Goal: Register for event/course

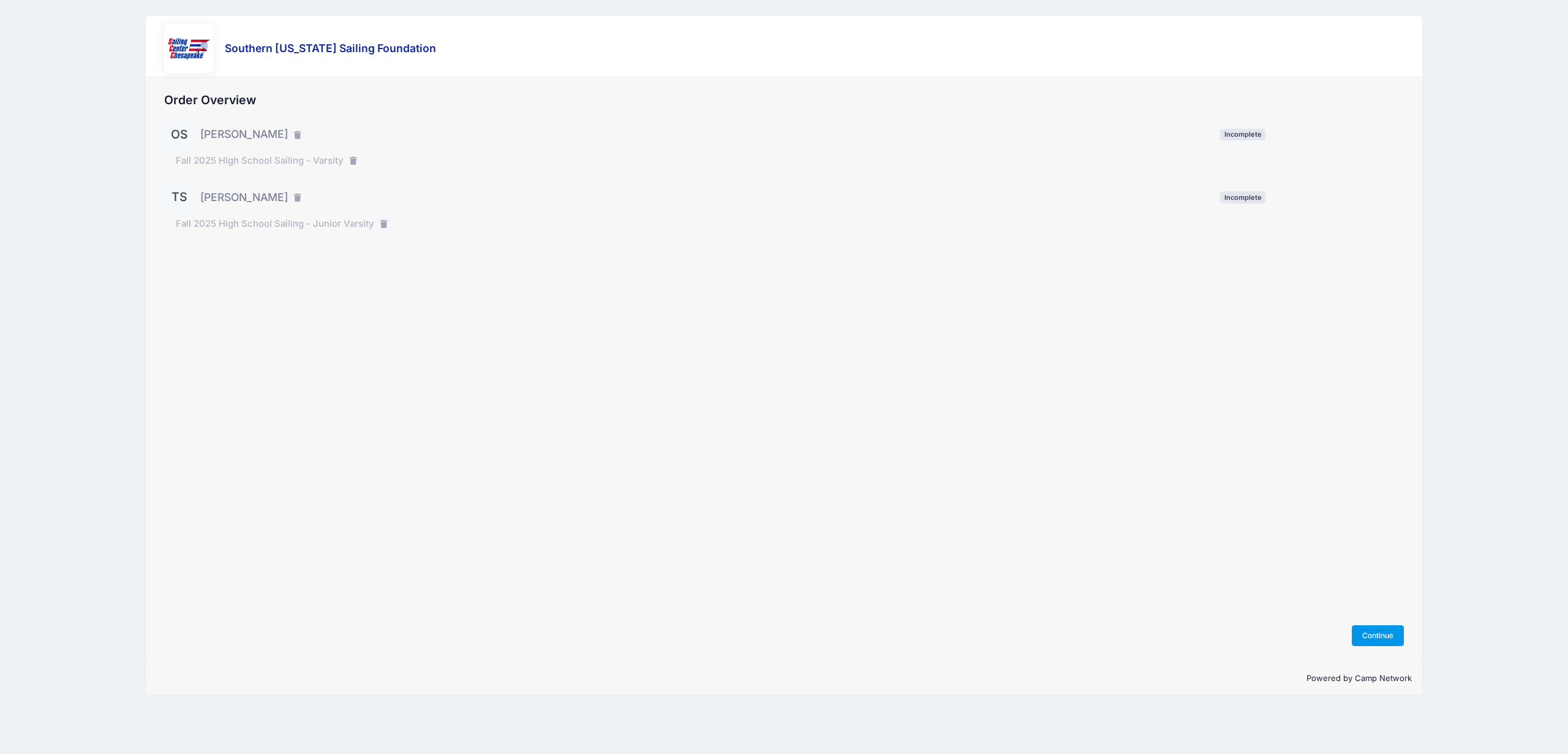
click at [1375, 635] on button "Continue" at bounding box center [1378, 635] width 53 height 20
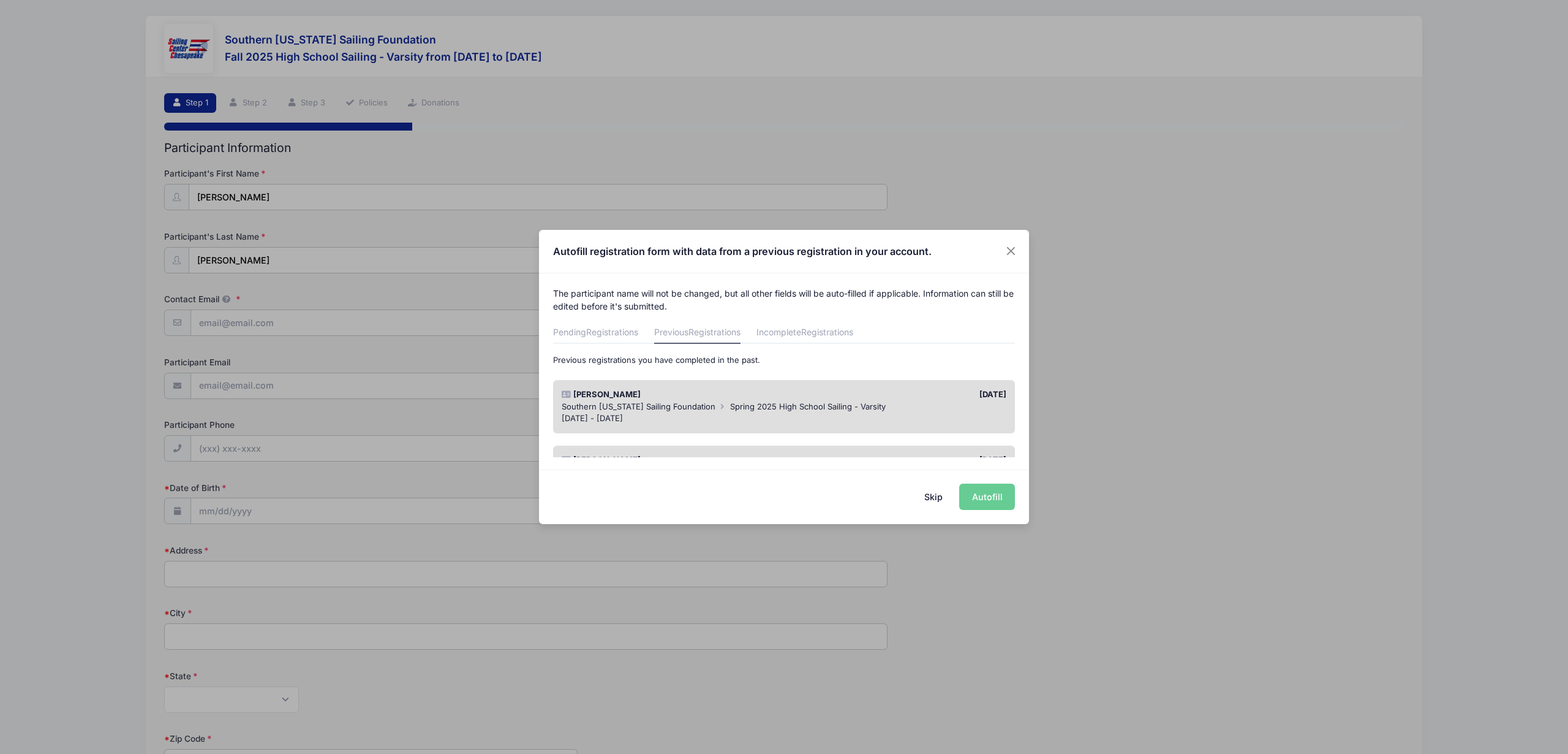
click at [980, 496] on div "Skip Autofill" at bounding box center [784, 496] width 490 height 55
click at [900, 398] on div "01/14/2025" at bounding box center [898, 394] width 229 height 12
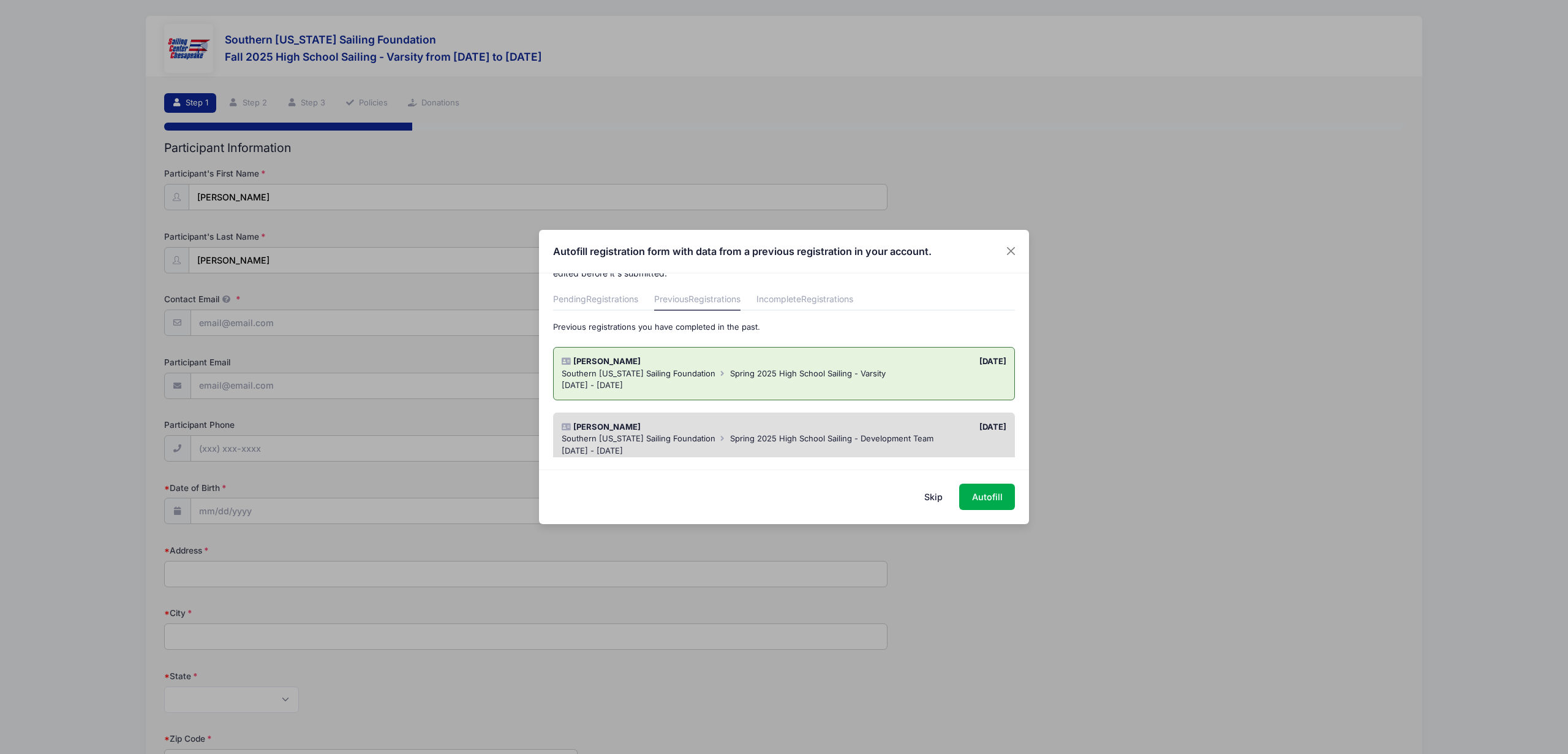
scroll to position [61, 0]
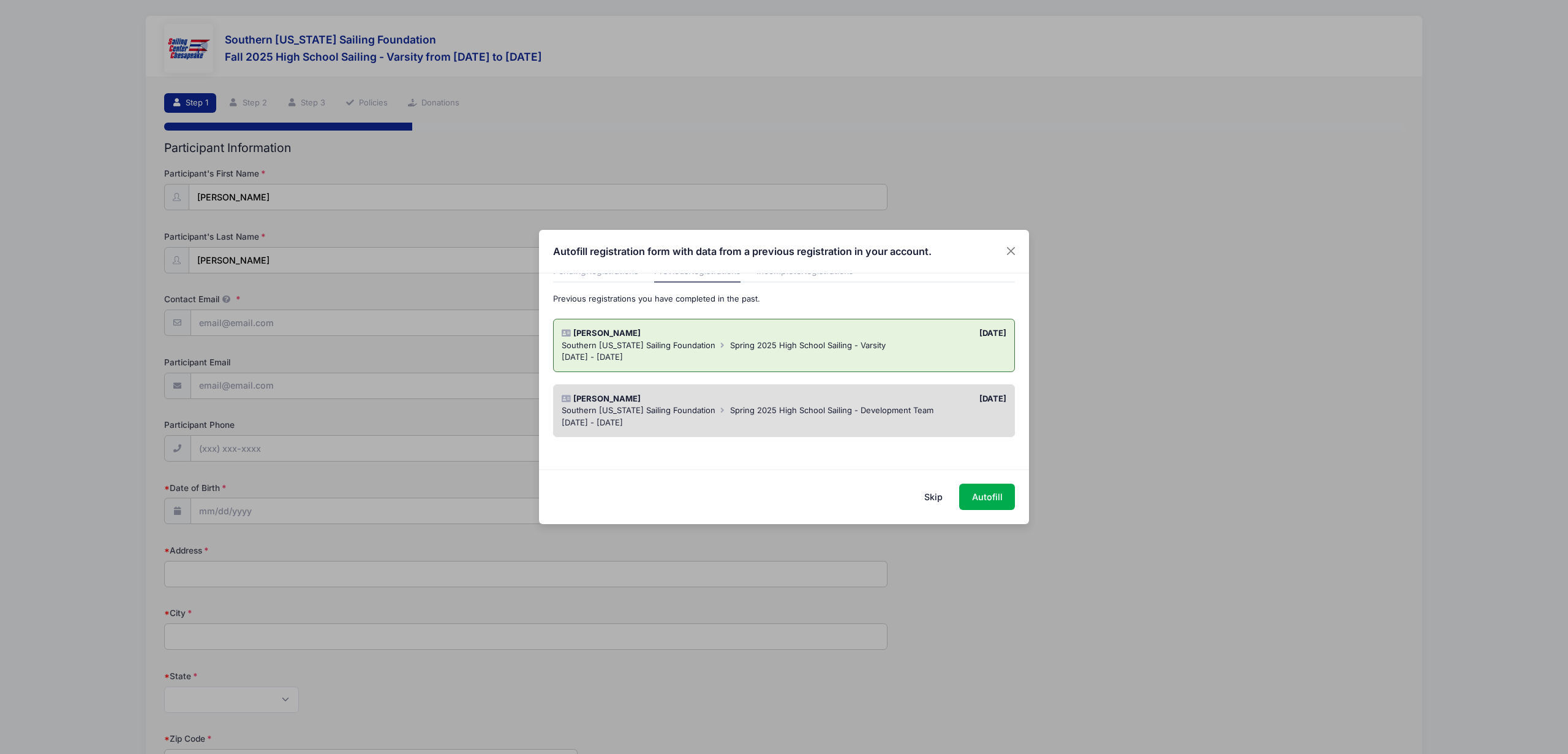
click at [911, 421] on div "Apr 2 - May 21, 2025" at bounding box center [784, 422] width 445 height 12
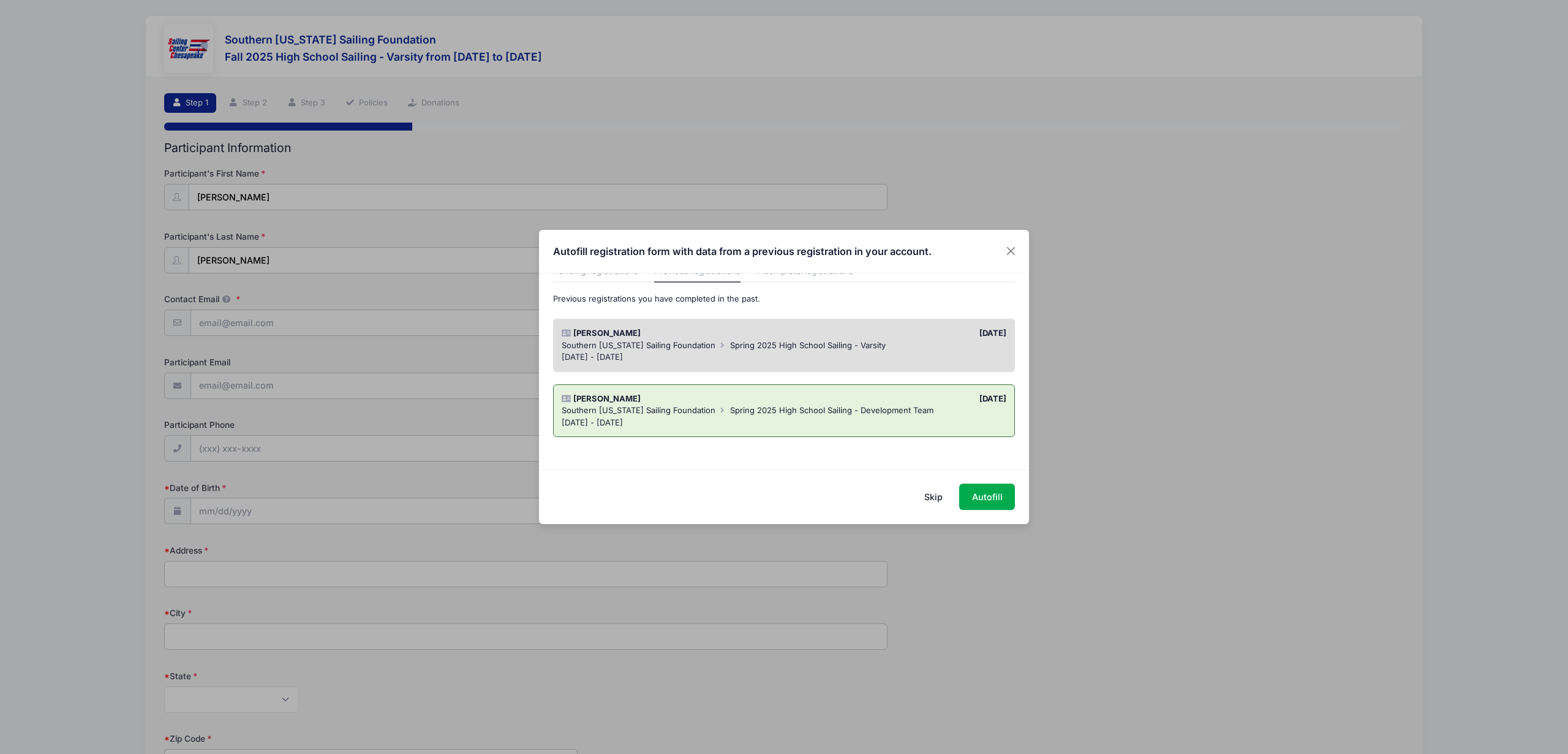
click at [902, 336] on div "01/14/2025" at bounding box center [898, 333] width 229 height 12
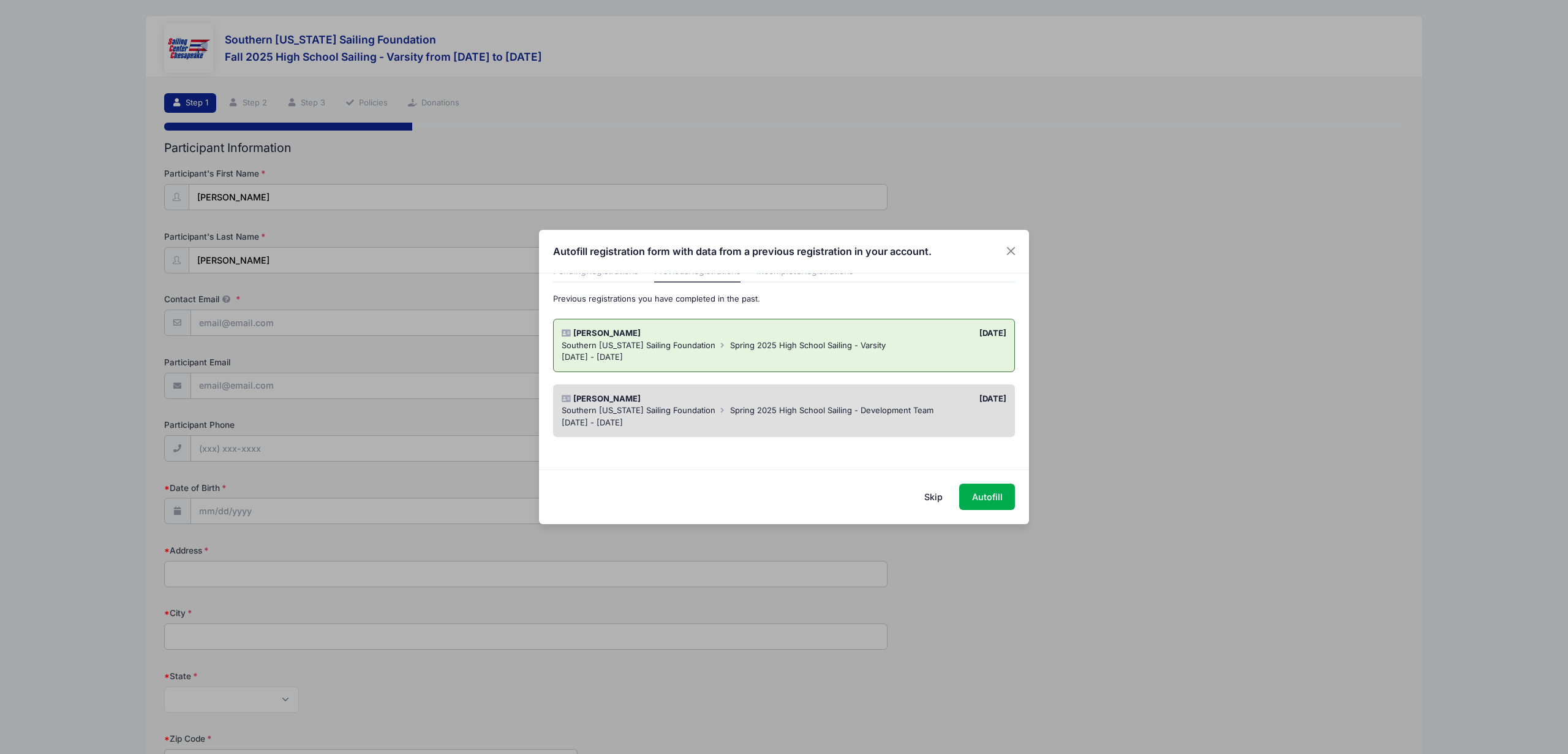
click at [925, 417] on div "Apr 2 - May 21, 2025" at bounding box center [784, 422] width 445 height 12
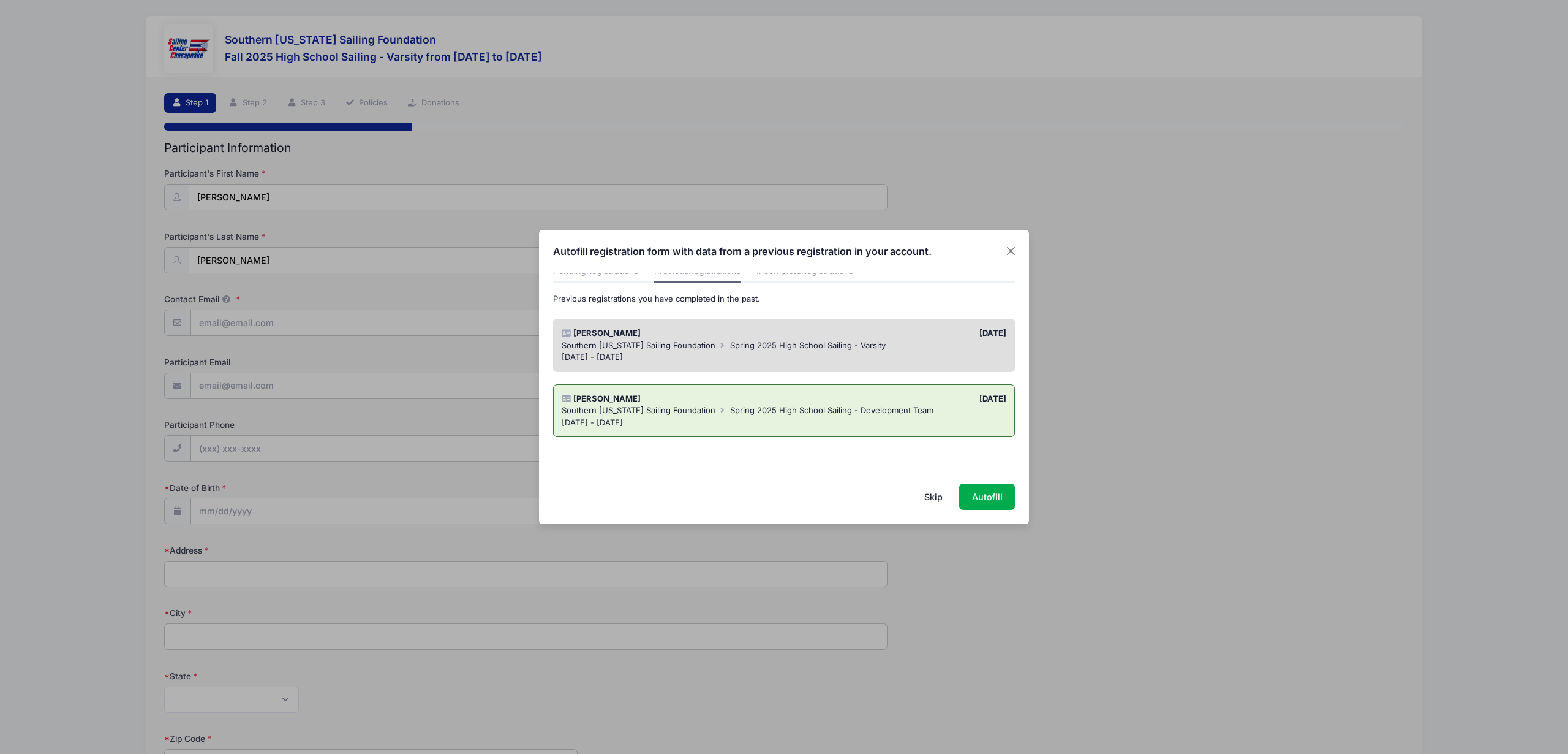
click at [802, 359] on div "Mar 4 - May 23, 2025" at bounding box center [784, 357] width 445 height 12
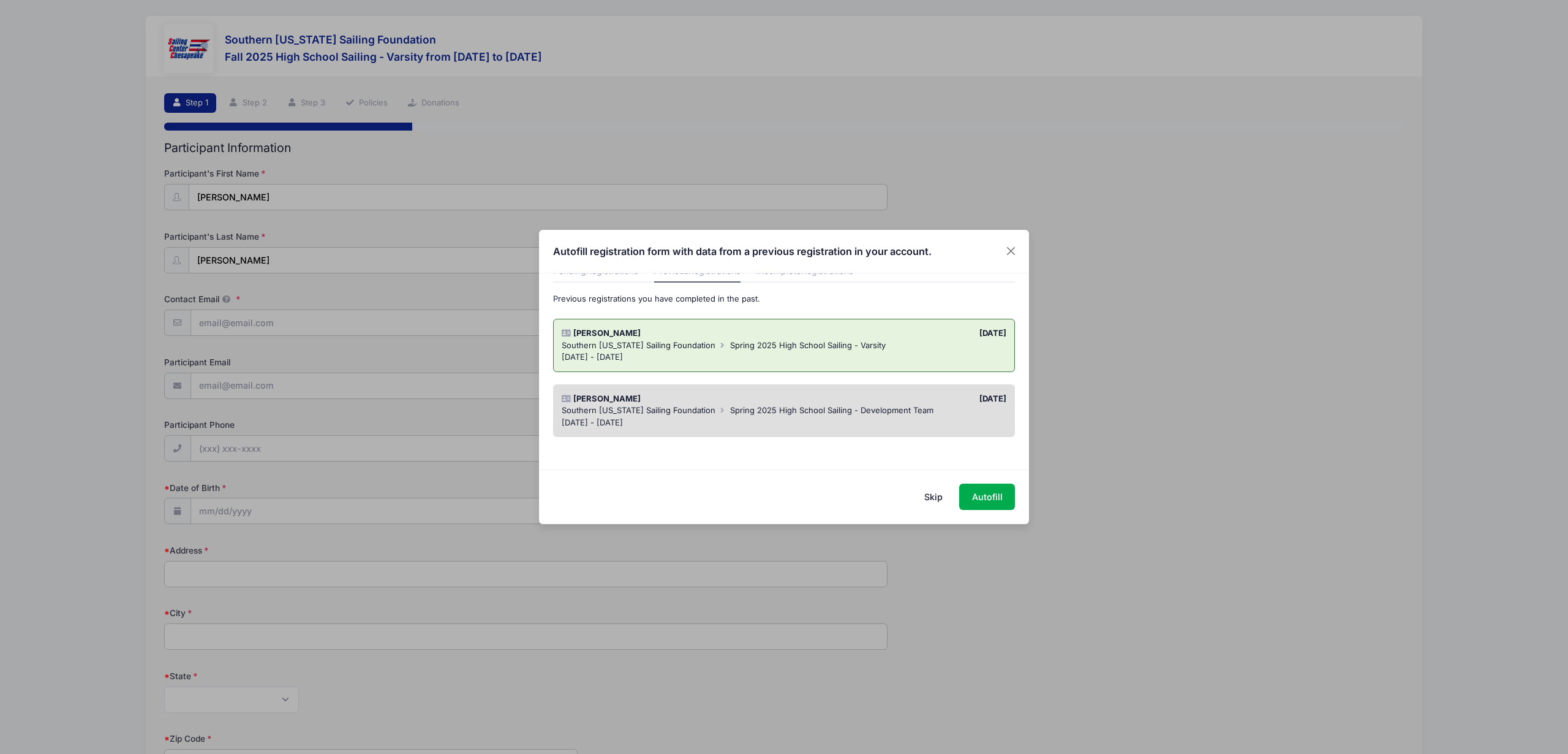
click at [818, 408] on span "Spring 2025 High School Sailing - Development Team" at bounding box center [832, 409] width 204 height 10
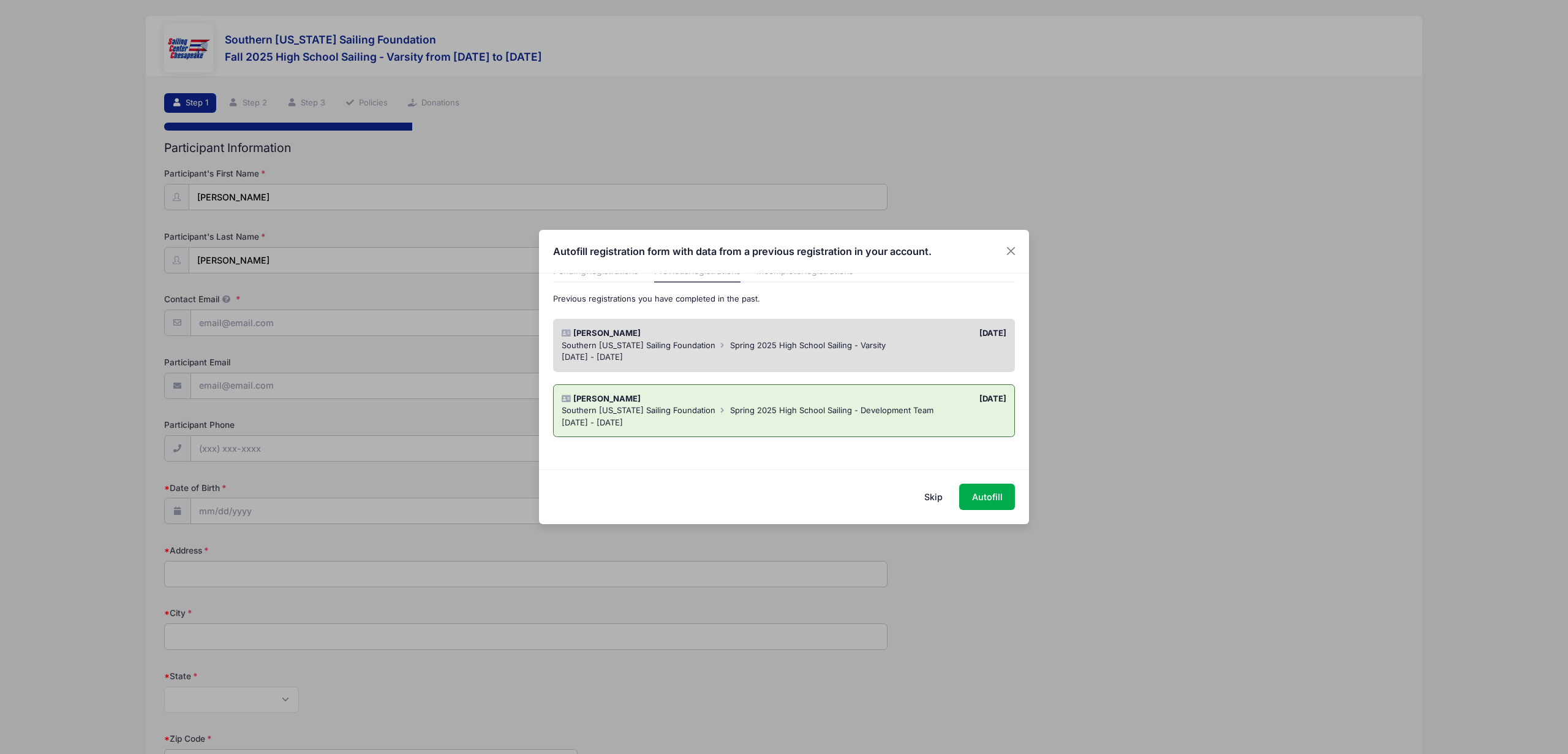
click at [872, 351] on div "Mar 4 - May 23, 2025" at bounding box center [784, 357] width 445 height 12
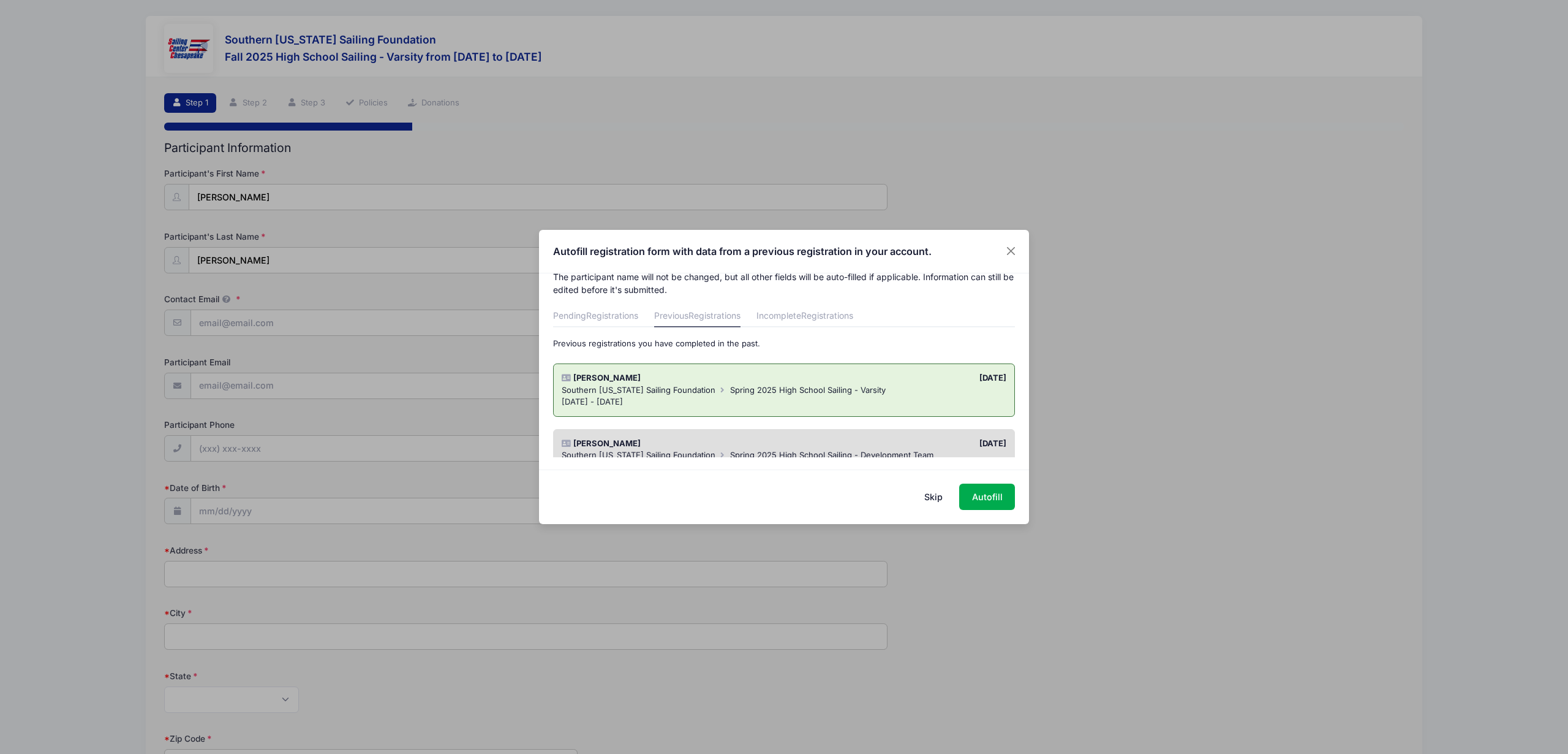
scroll to position [7, 0]
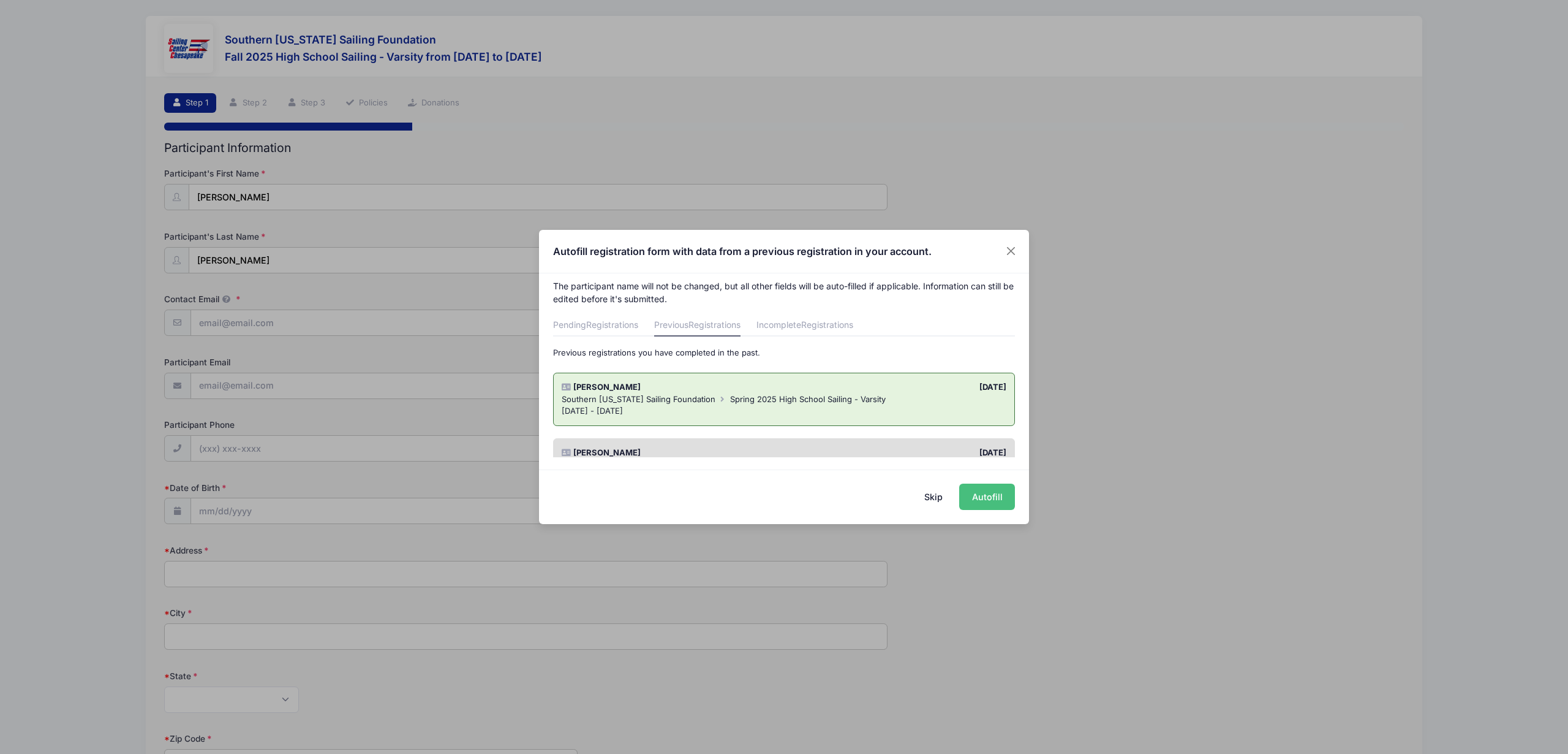
click at [986, 498] on button "Autofill" at bounding box center [987, 496] width 56 height 26
type input "[EMAIL_ADDRESS][DOMAIN_NAME]"
type input "Ots1715@gmail.com"
type input "2405771893"
type input "04/12/2008"
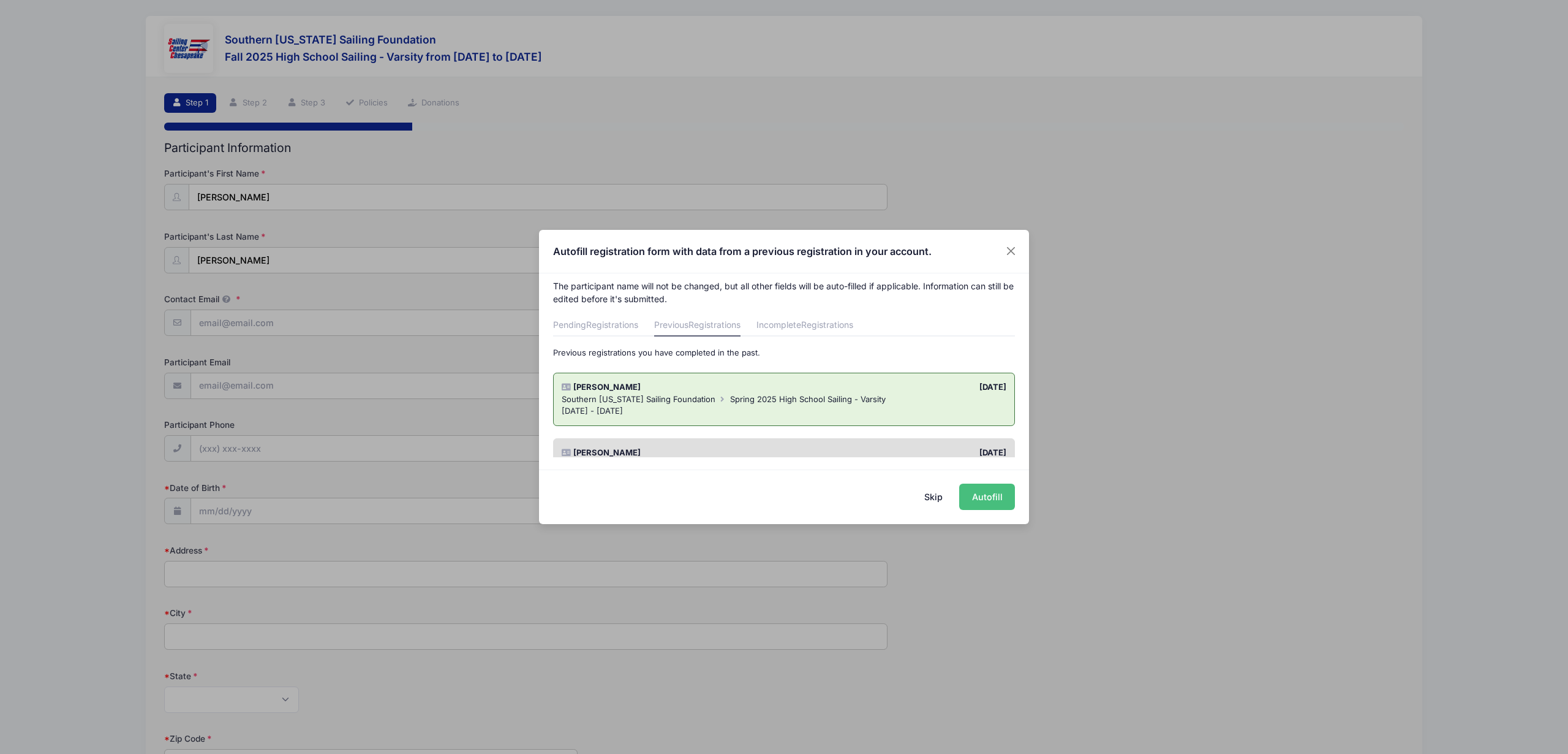
type input "20547 Carmarthen Dr"
type input "Lexington Park"
select select "MD"
type input "20653"
select select "Great Mills"
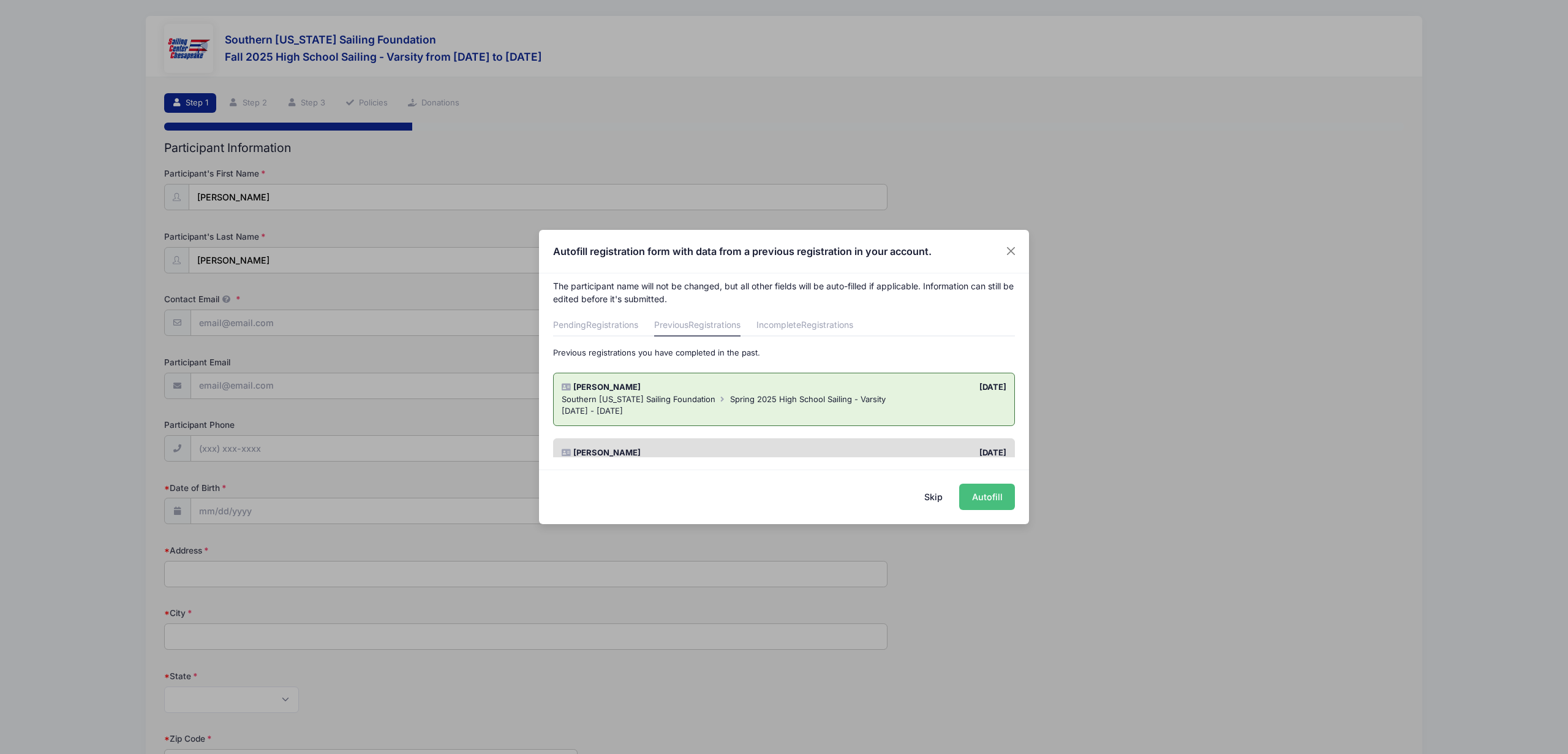
select select "2026"
select select "No"
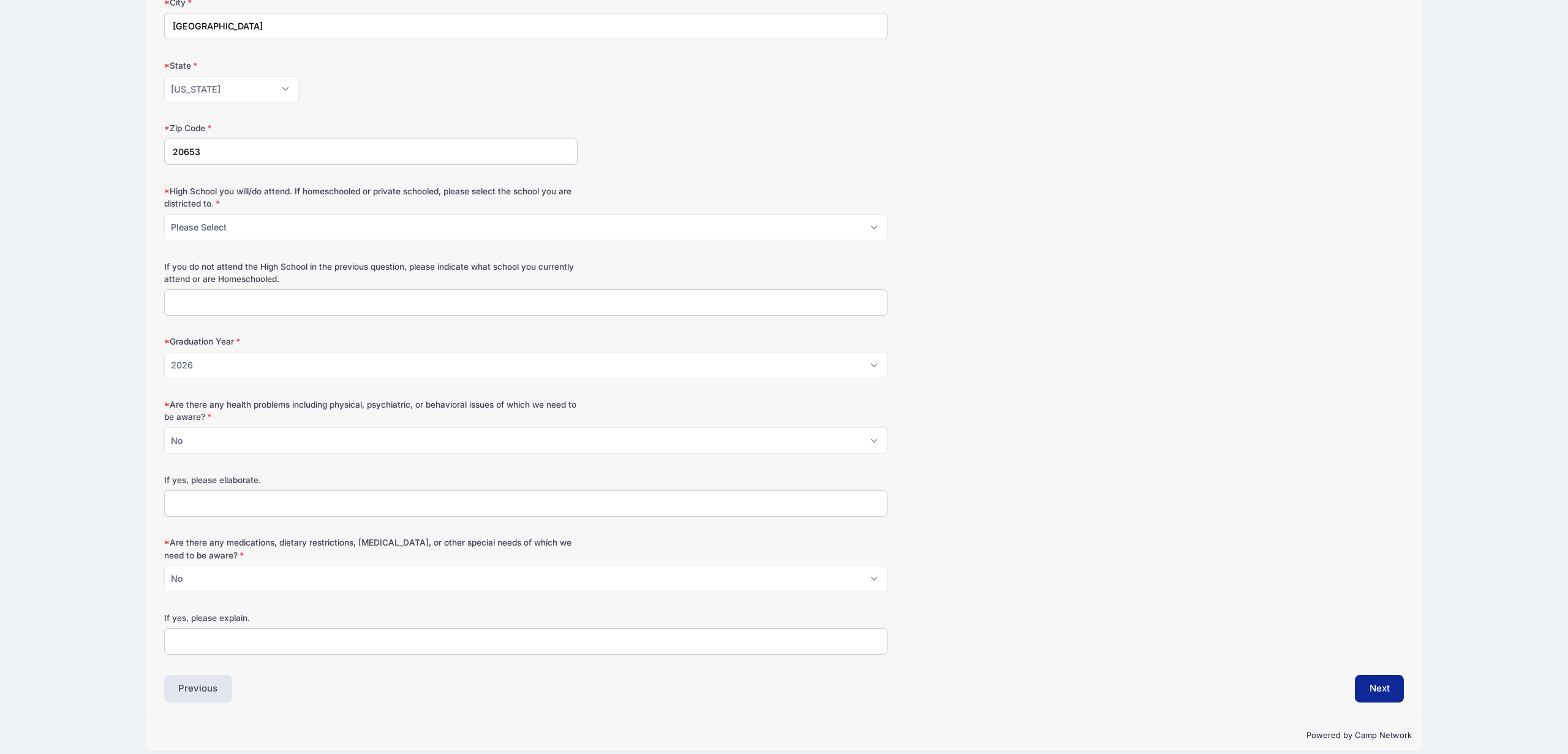
scroll to position [622, 0]
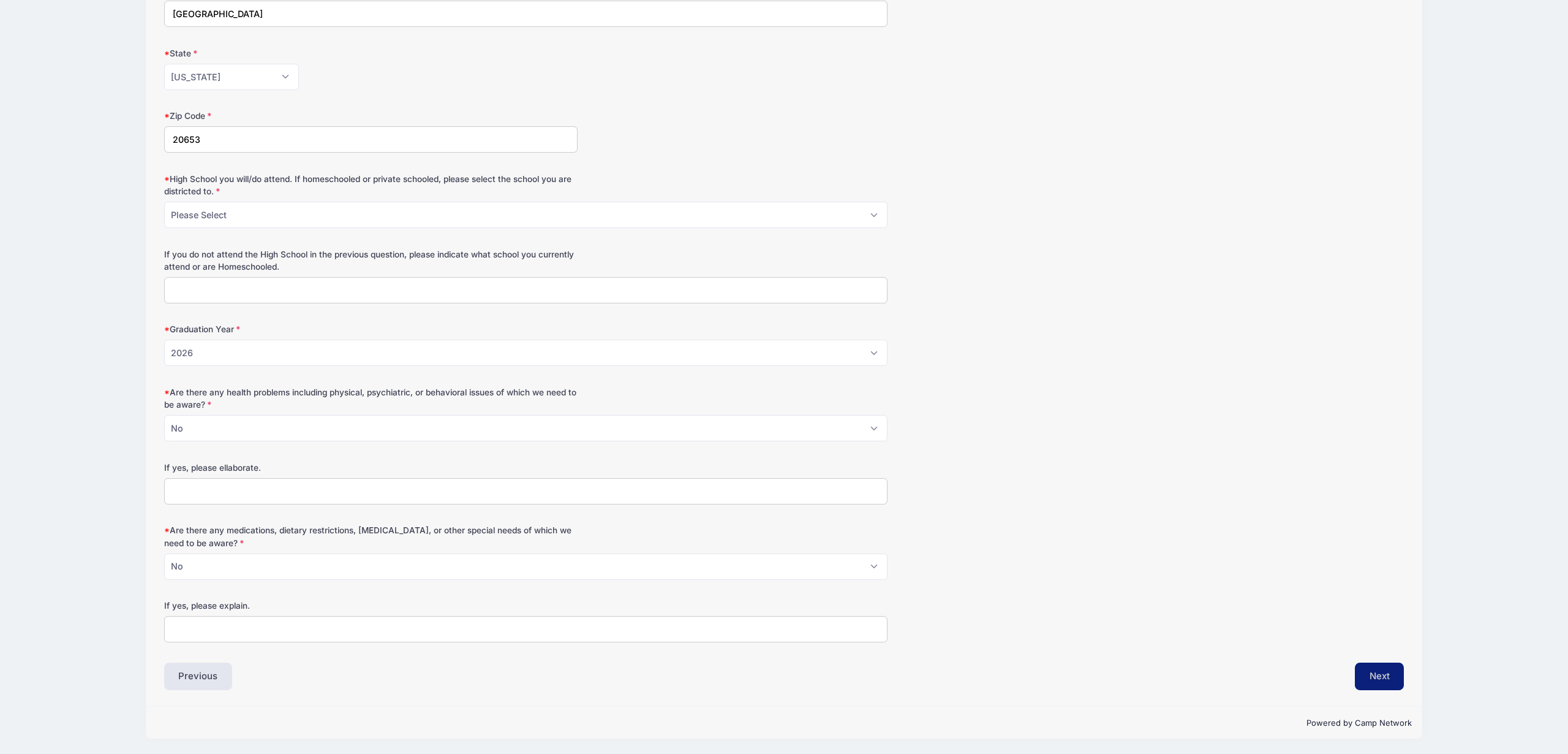
click at [1369, 681] on button "Next" at bounding box center [1380, 676] width 50 height 28
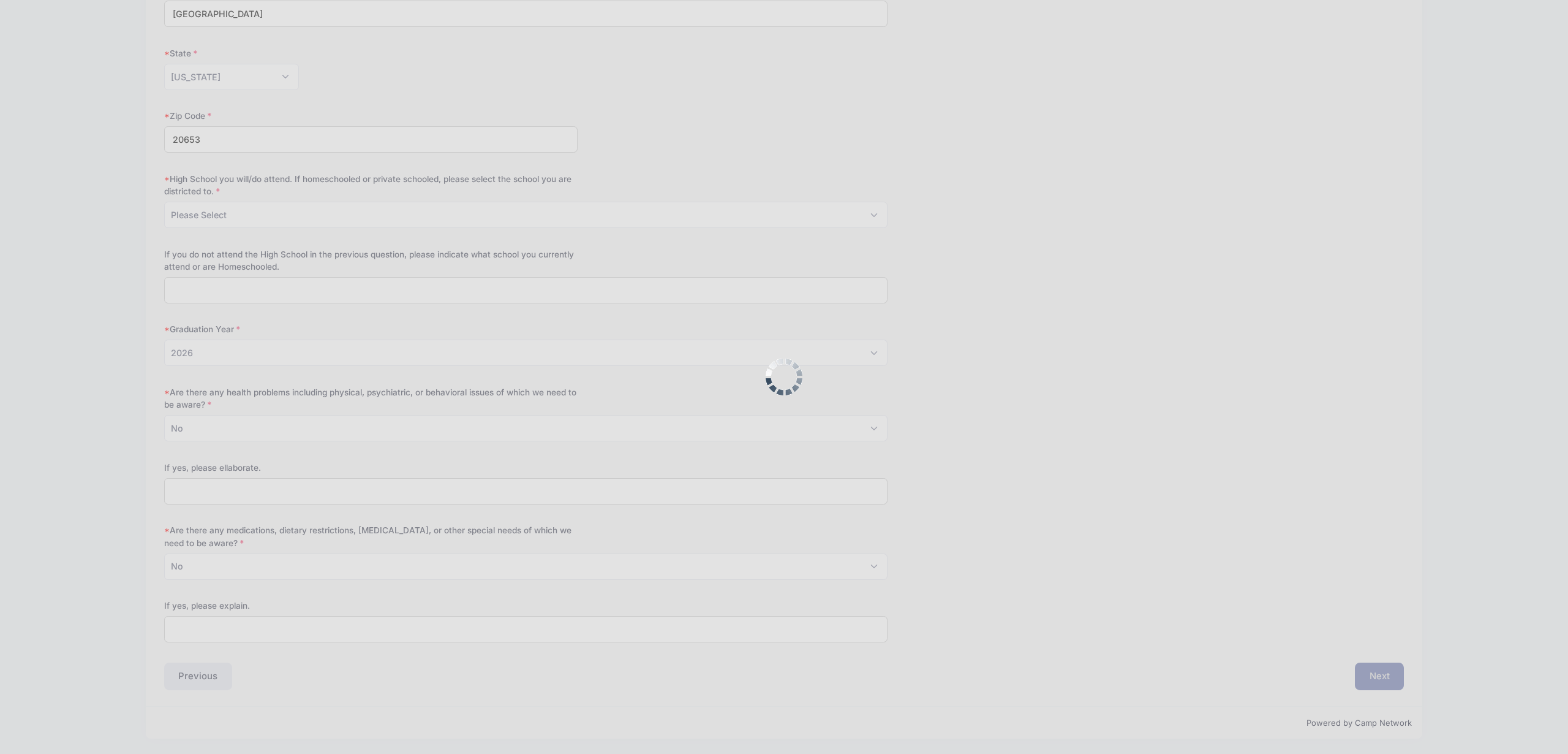
scroll to position [0, 0]
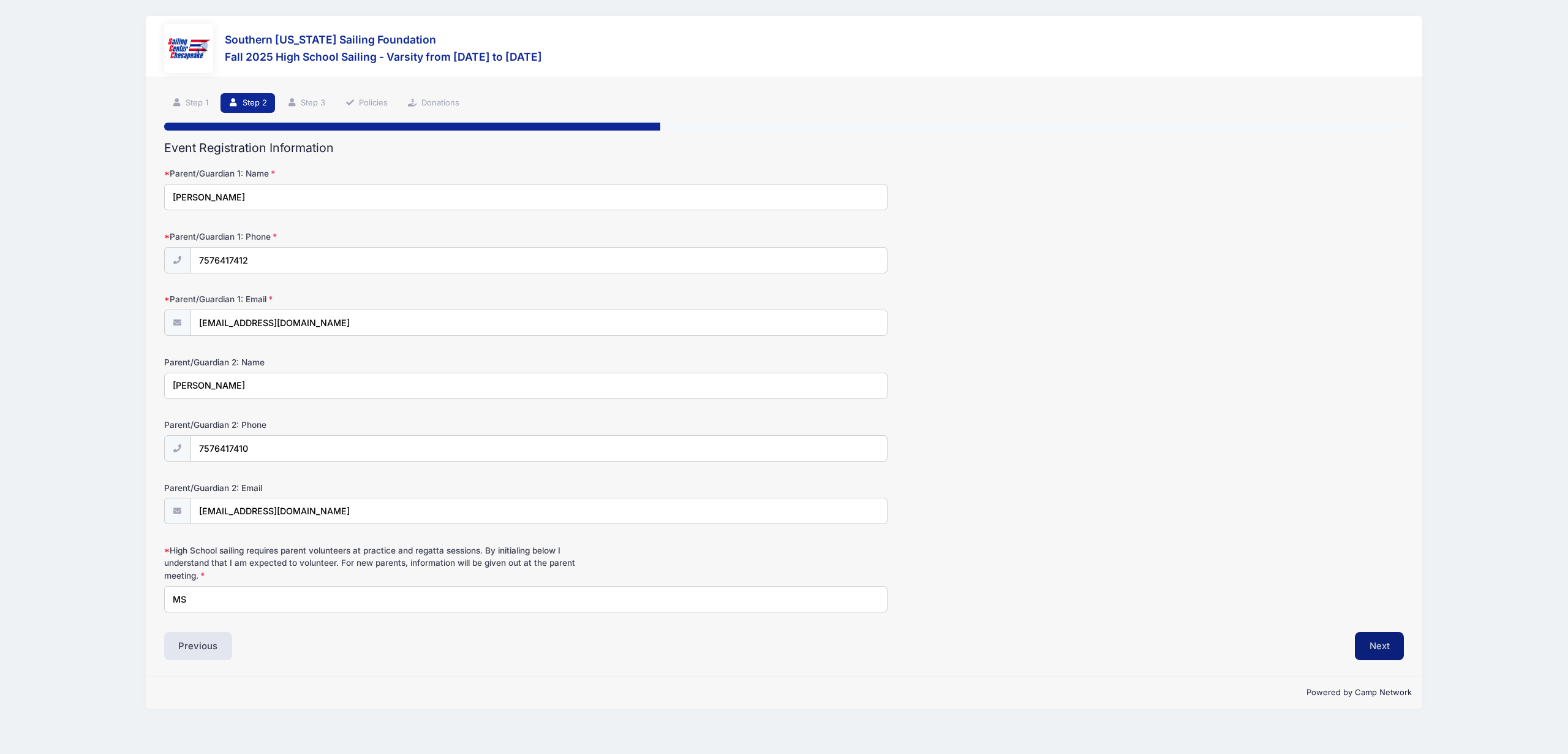
click at [1386, 653] on button "Next" at bounding box center [1380, 646] width 50 height 28
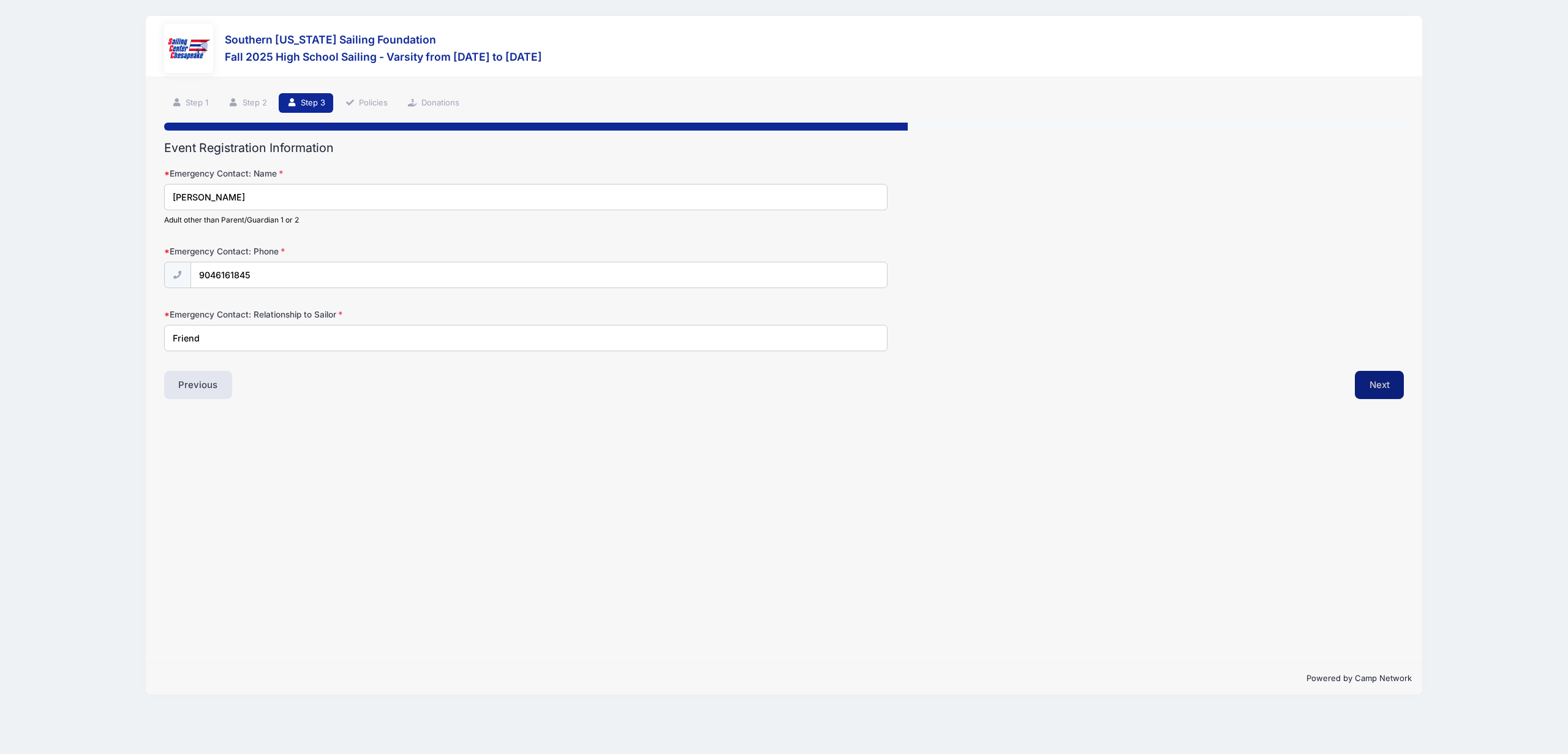
click at [1396, 381] on button "Next" at bounding box center [1380, 384] width 50 height 28
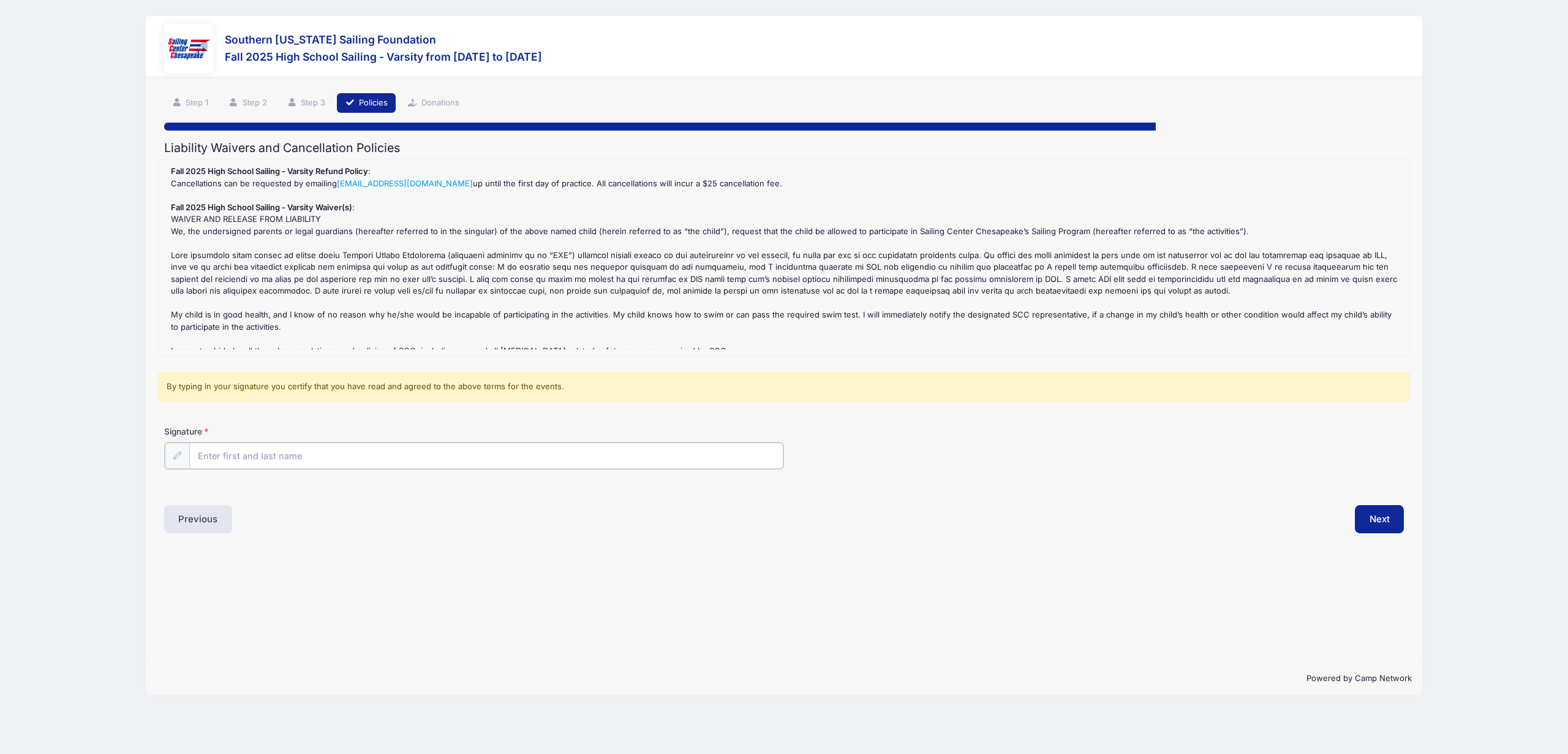
click at [256, 456] on input "Signature" at bounding box center [486, 456] width 595 height 26
type input "Megan Smith"
click at [1376, 524] on button "Next" at bounding box center [1380, 518] width 50 height 28
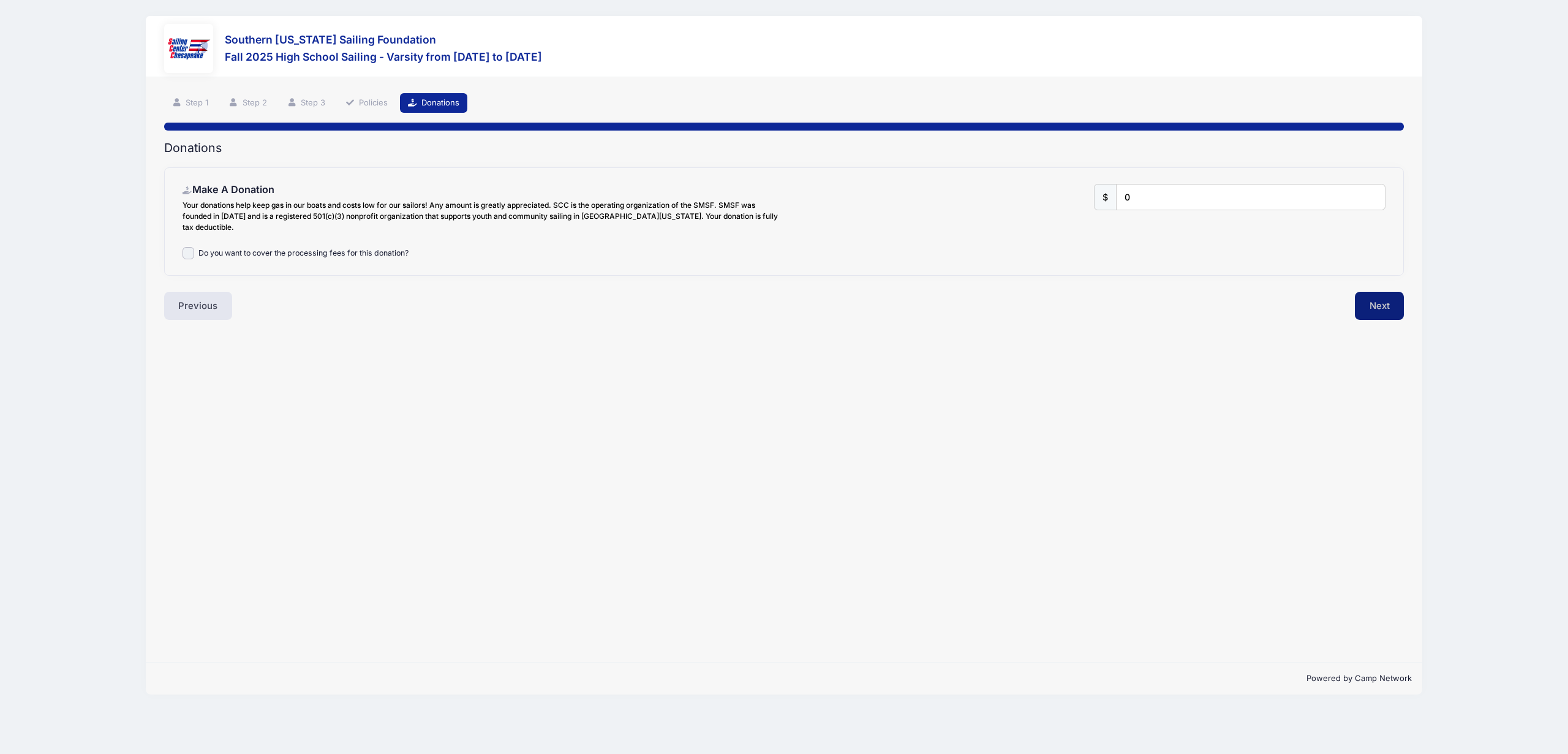
click at [1362, 311] on button "Next" at bounding box center [1380, 306] width 50 height 28
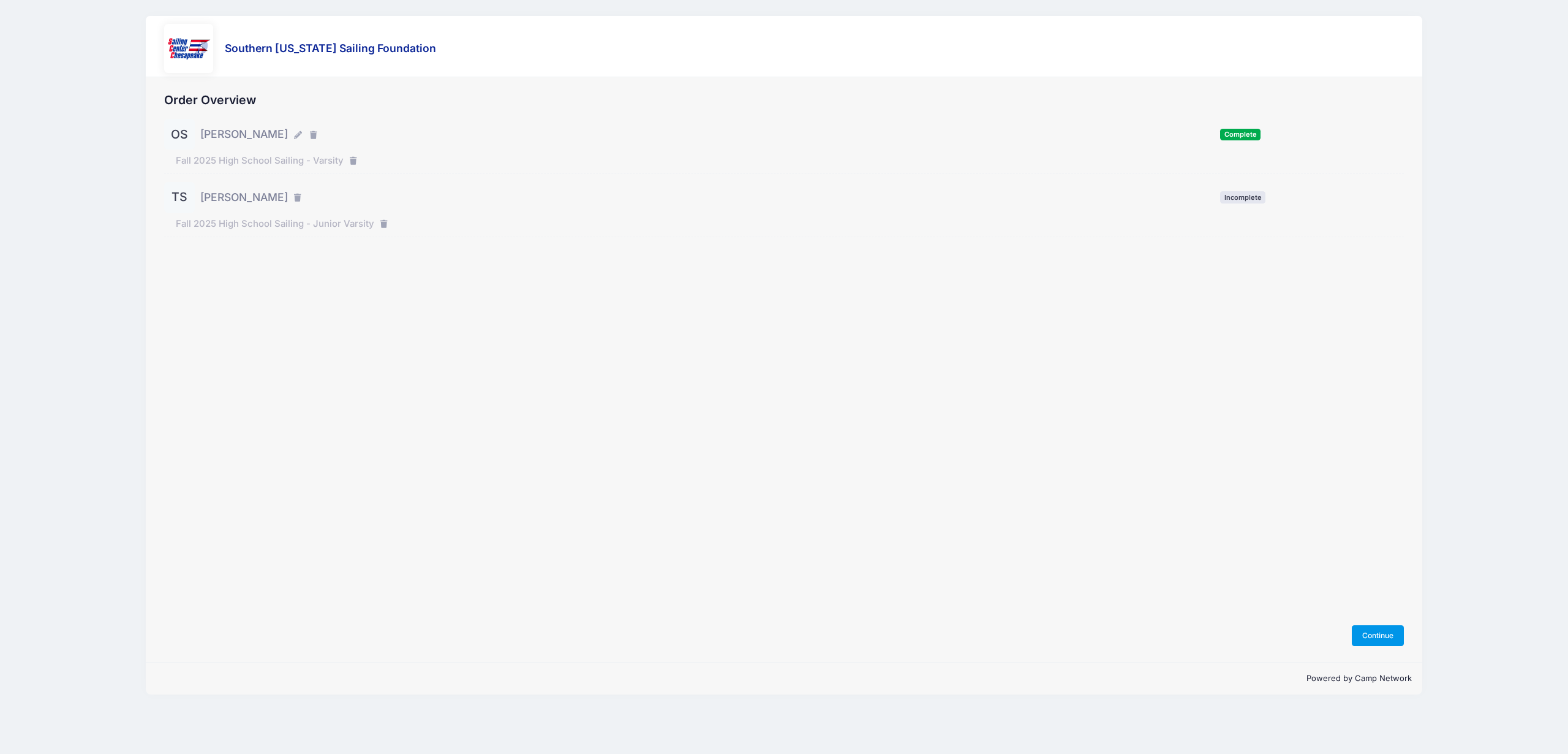
click at [1376, 636] on button "Continue" at bounding box center [1378, 635] width 53 height 20
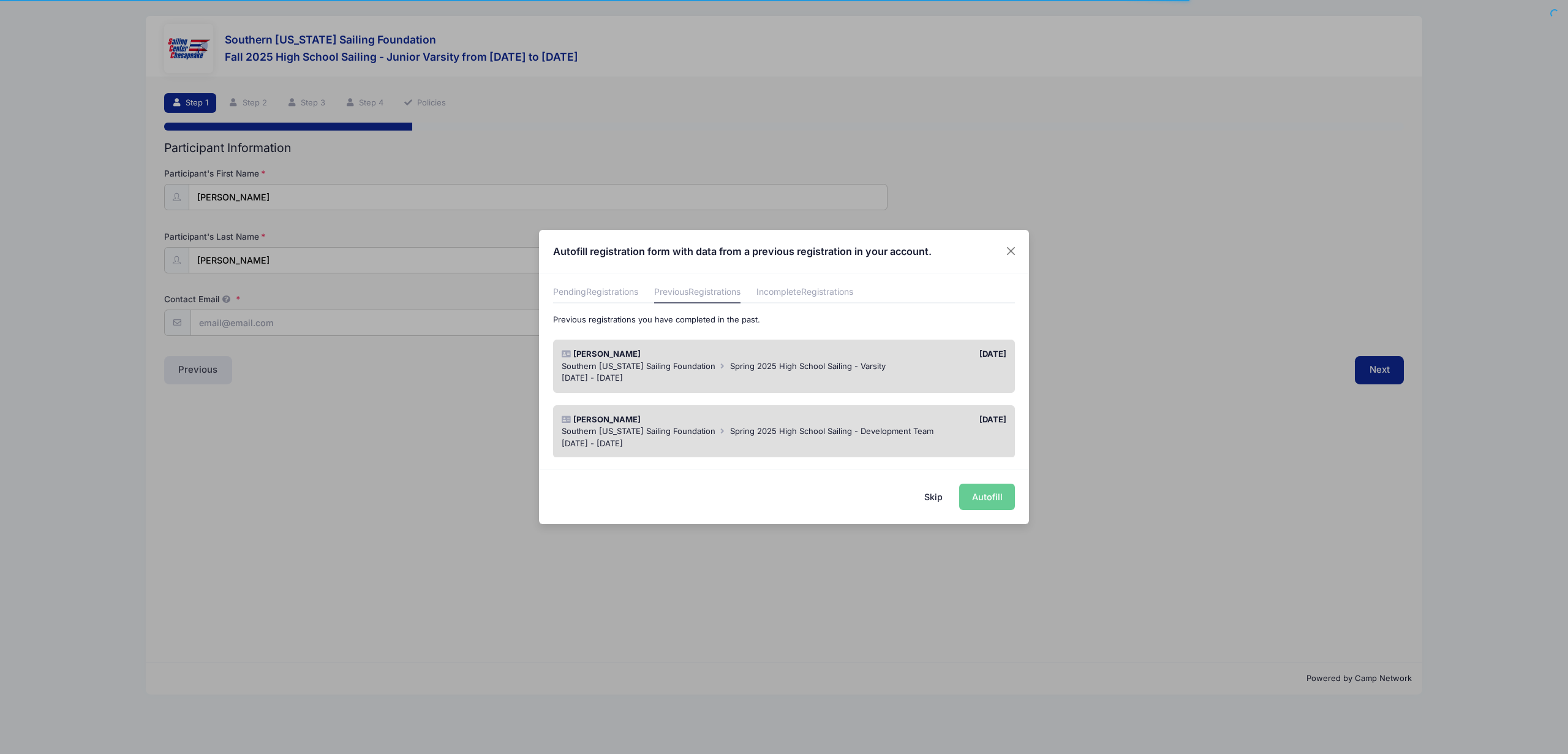
scroll to position [61, 0]
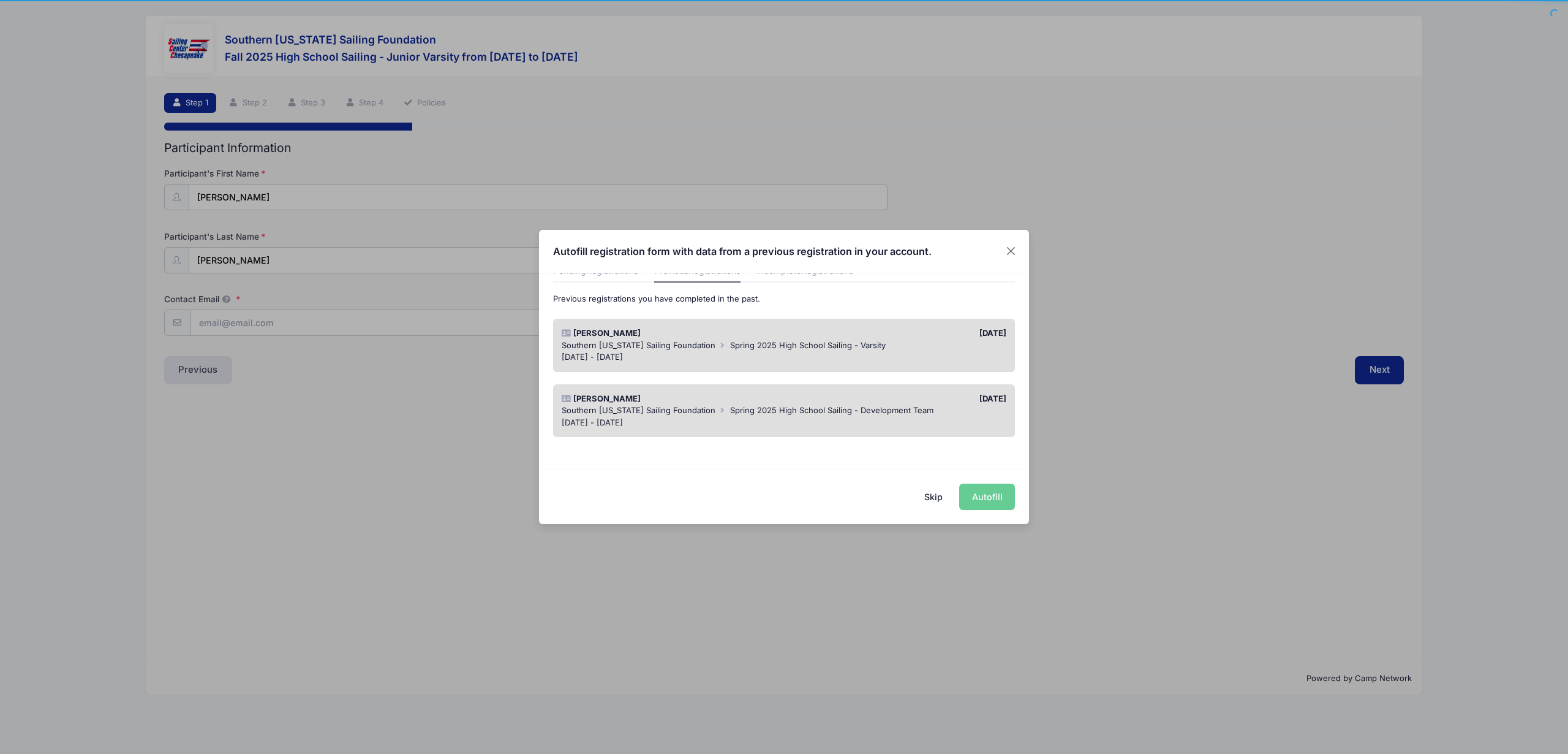
click at [778, 413] on span "Spring 2025 High School Sailing - Development Team" at bounding box center [832, 409] width 204 height 10
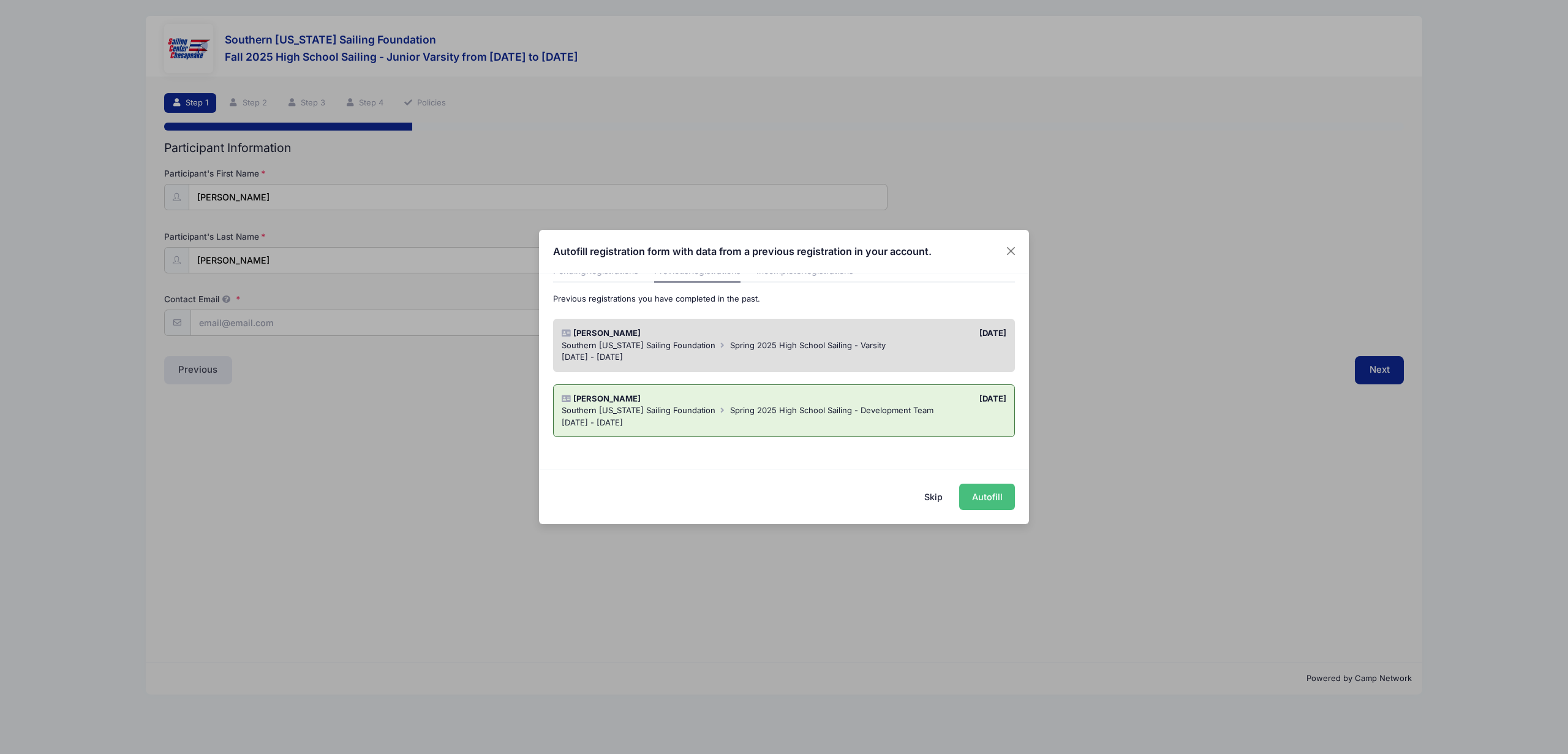
click at [975, 498] on button "Autofill" at bounding box center [987, 496] width 56 height 26
type input "[EMAIL_ADDRESS][DOMAIN_NAME]"
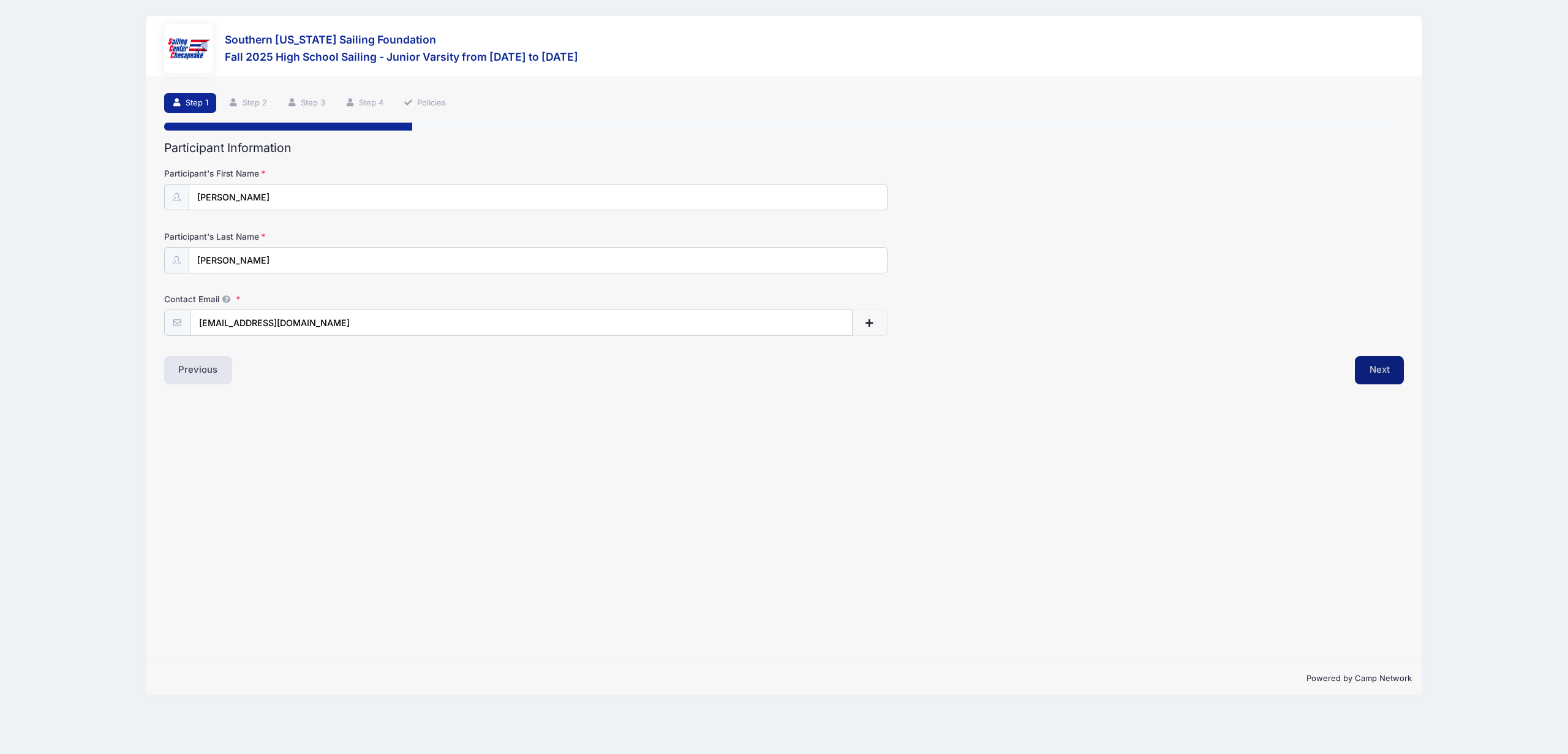
click at [1371, 370] on button "Next" at bounding box center [1380, 370] width 50 height 28
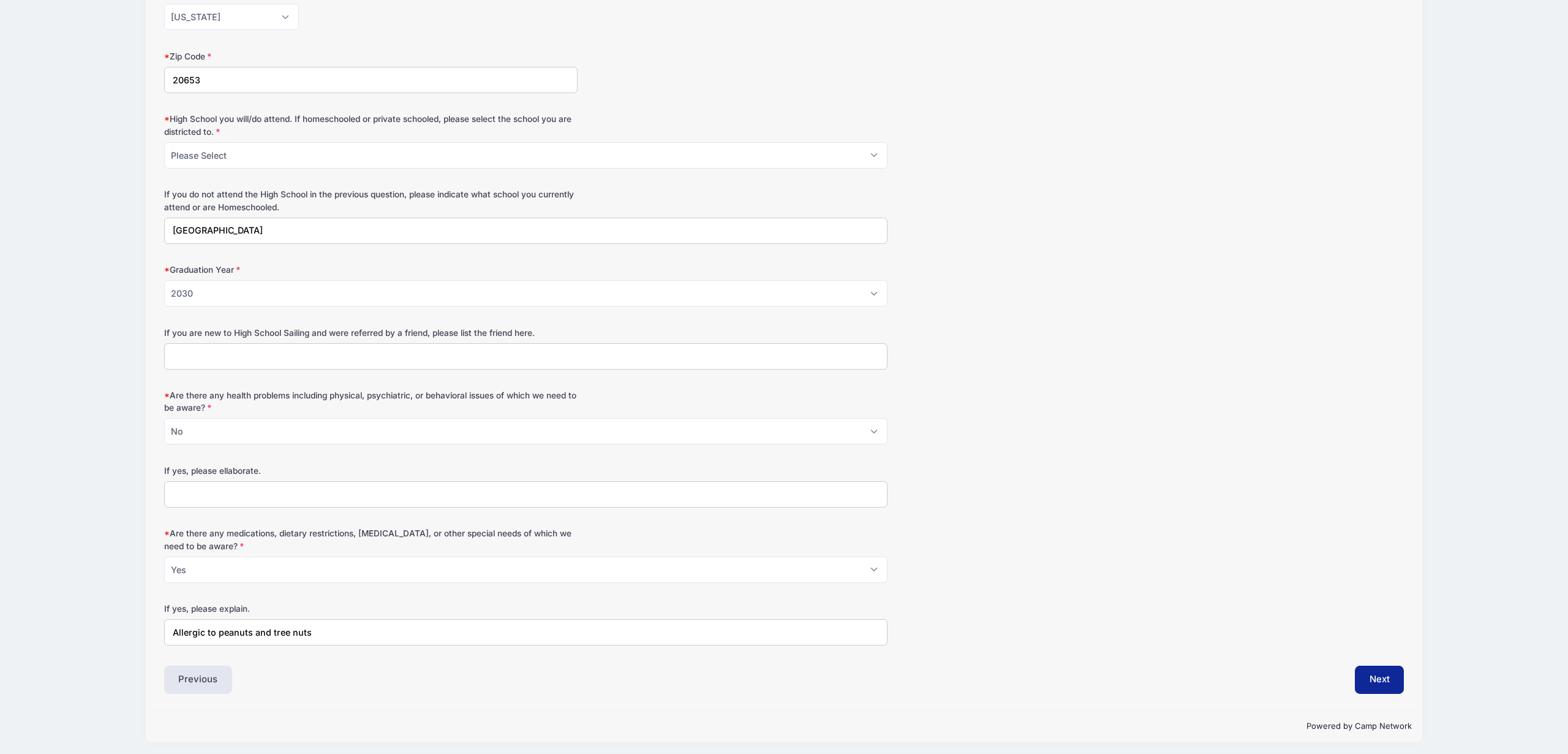
scroll to position [497, 0]
click at [1378, 672] on button "Next" at bounding box center [1380, 675] width 50 height 28
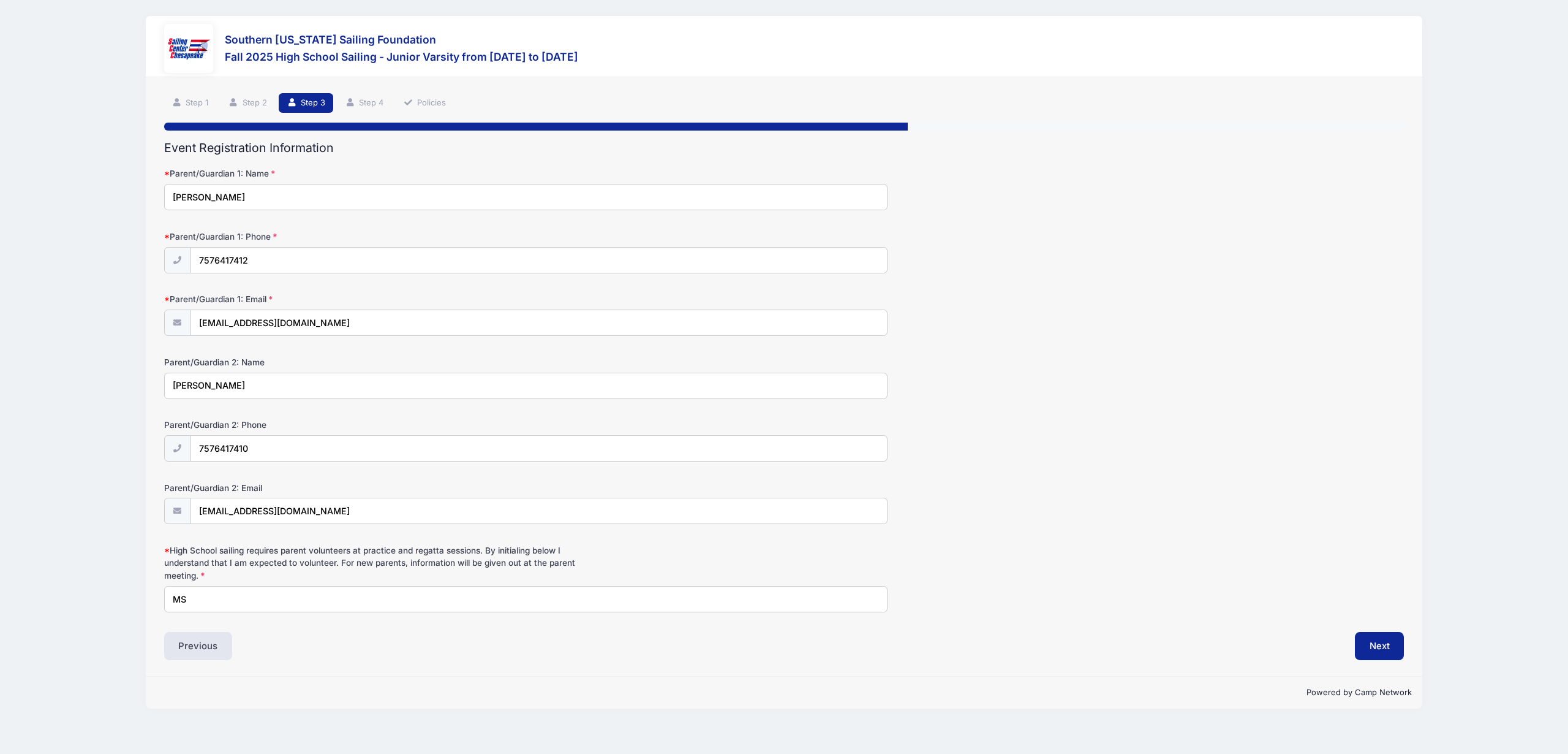
scroll to position [0, 0]
click at [1389, 650] on button "Next" at bounding box center [1380, 646] width 50 height 28
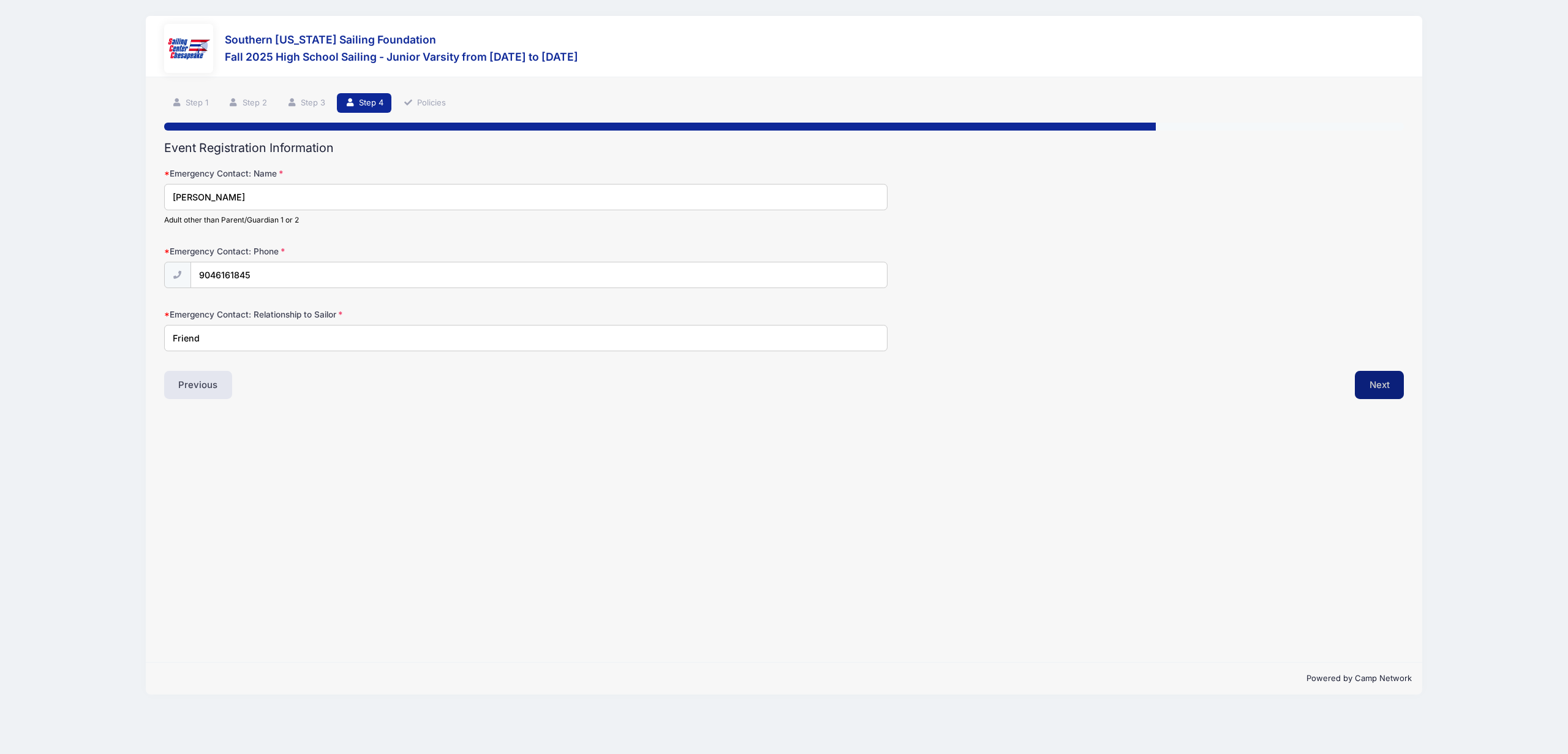
click at [1380, 390] on button "Next" at bounding box center [1380, 384] width 50 height 28
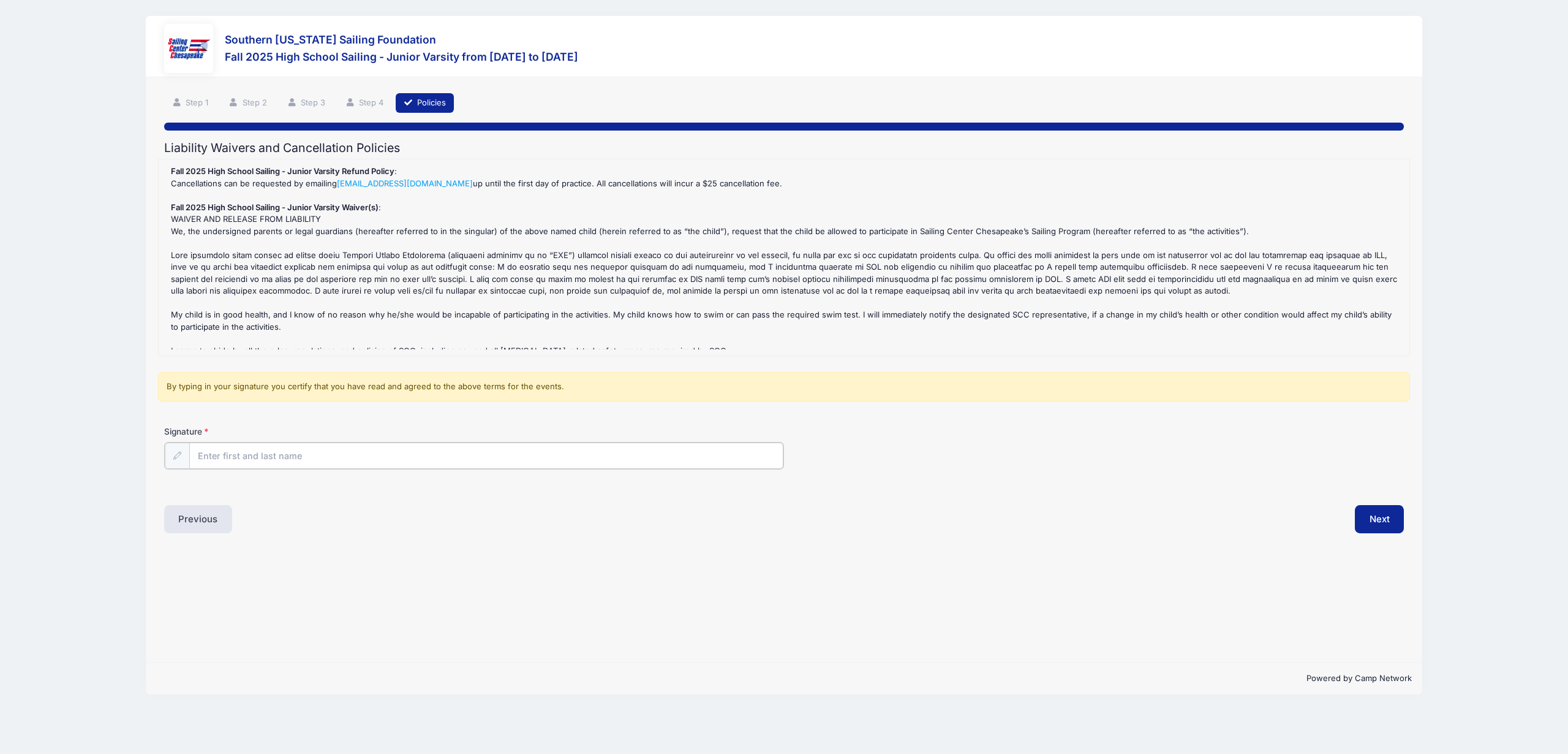
click at [233, 453] on input "Signature" at bounding box center [486, 456] width 595 height 26
type input "Megan Smith"
click at [1385, 517] on button "Next" at bounding box center [1380, 518] width 50 height 28
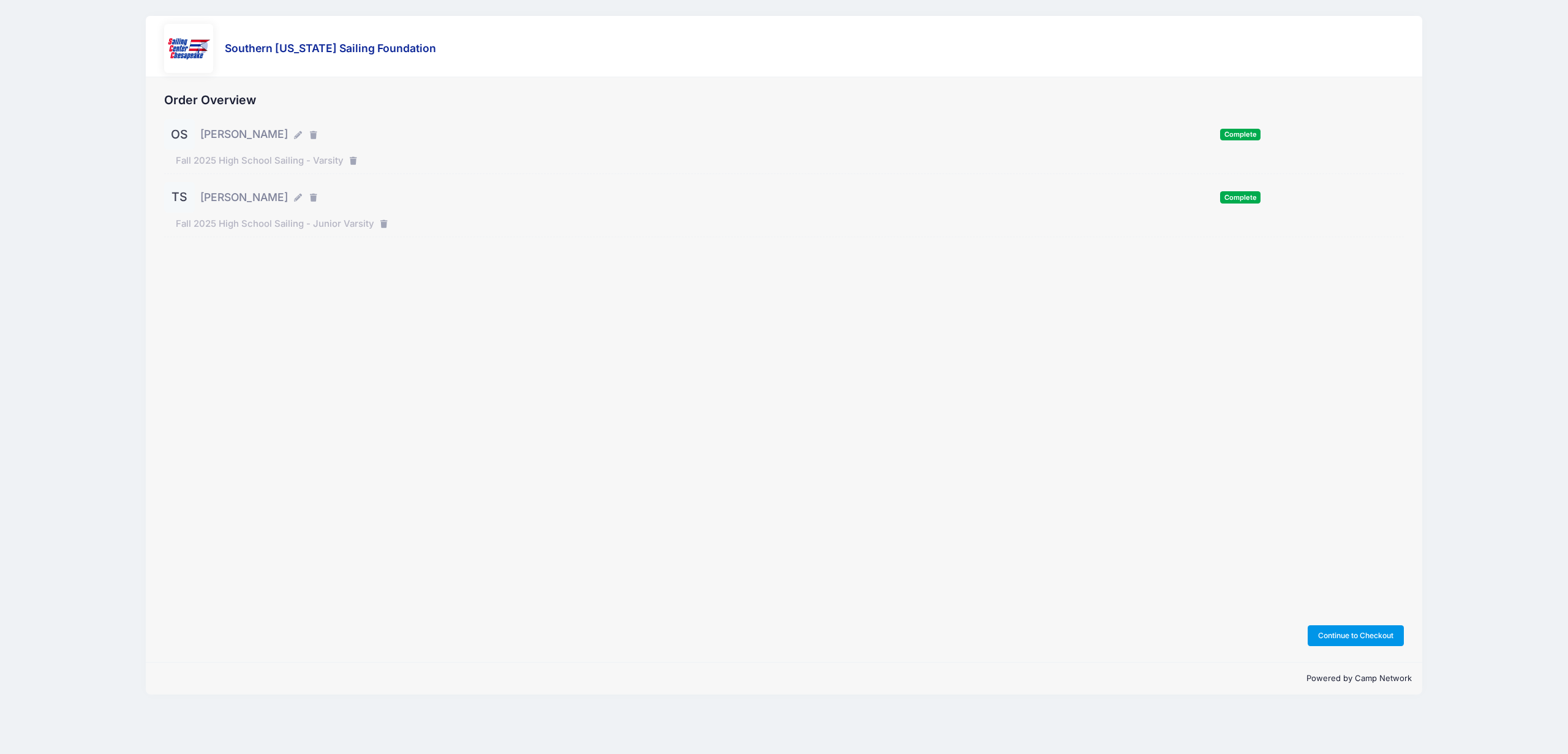
click at [1341, 639] on button "Continue to Checkout" at bounding box center [1356, 635] width 96 height 20
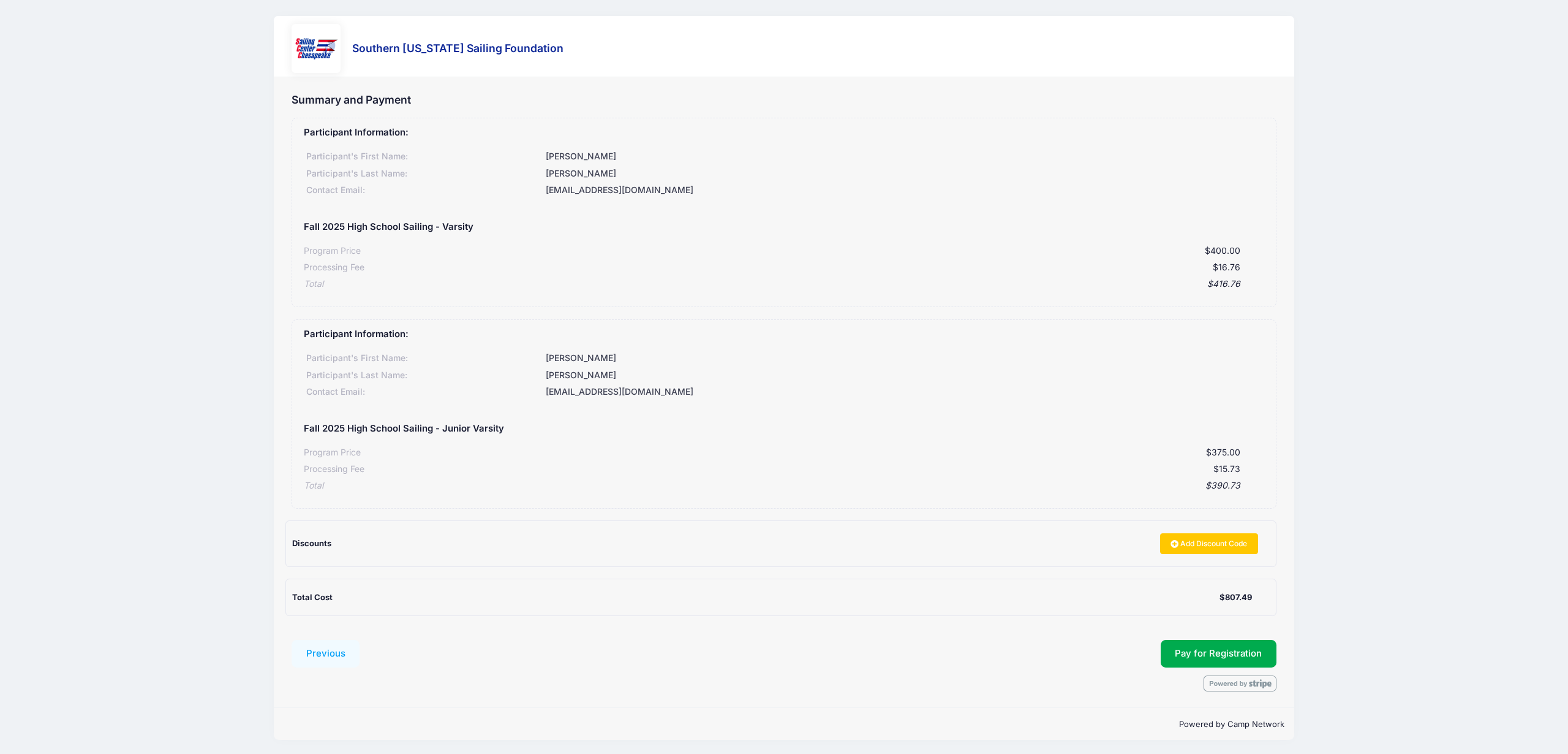
scroll to position [2, 0]
click at [1215, 648] on span "Pay for Registration" at bounding box center [1219, 651] width 87 height 11
